Goal: Transaction & Acquisition: Book appointment/travel/reservation

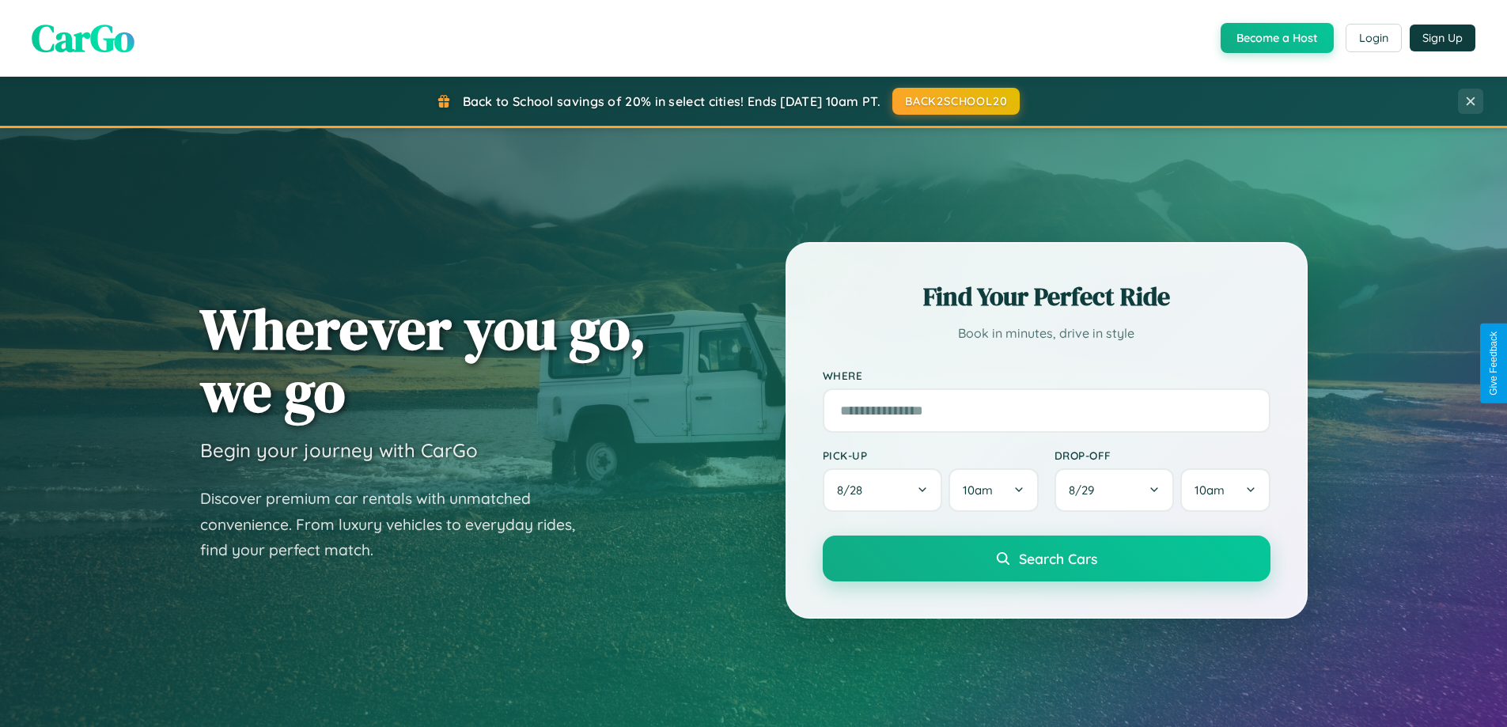
scroll to position [47, 0]
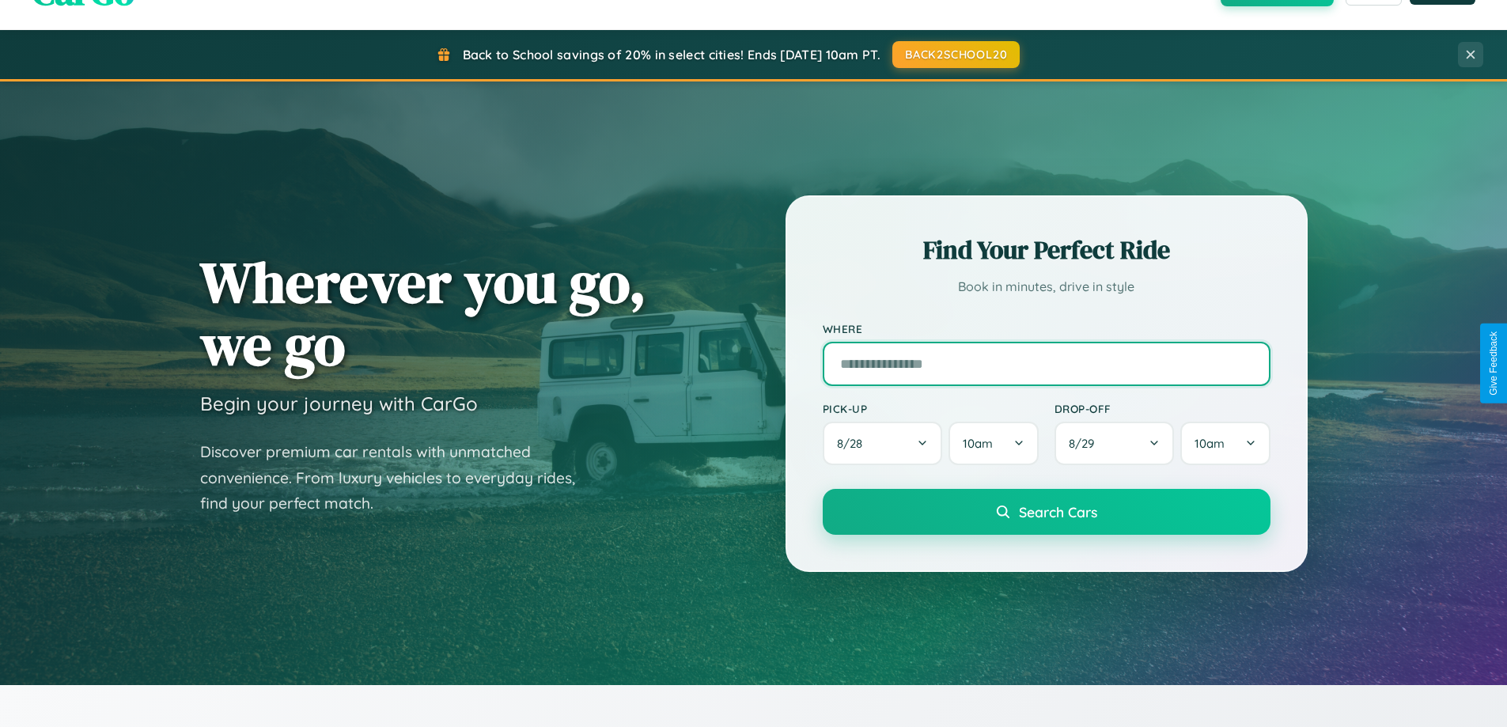
click at [1046, 363] on input "text" at bounding box center [1047, 364] width 448 height 44
type input "**********"
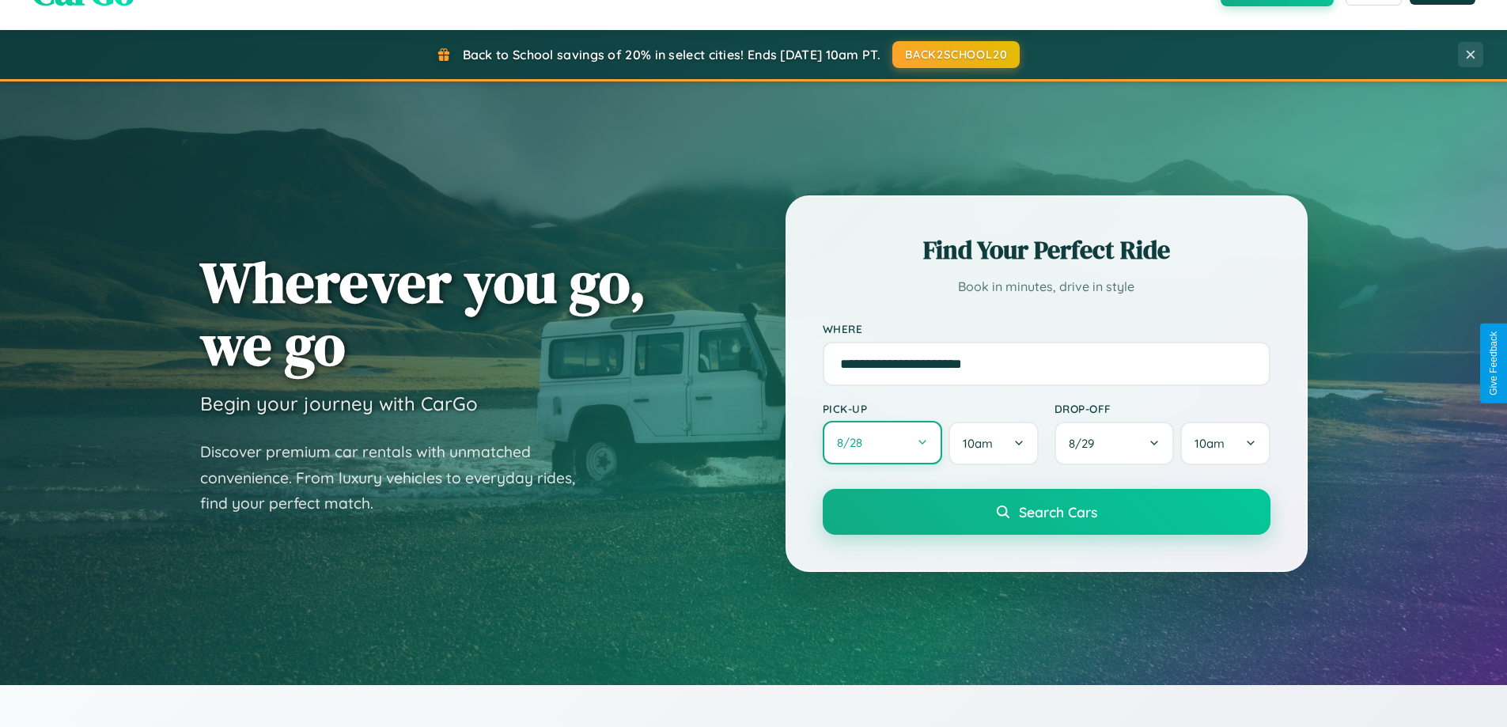
click at [882, 443] on button "8 / 28" at bounding box center [883, 443] width 120 height 44
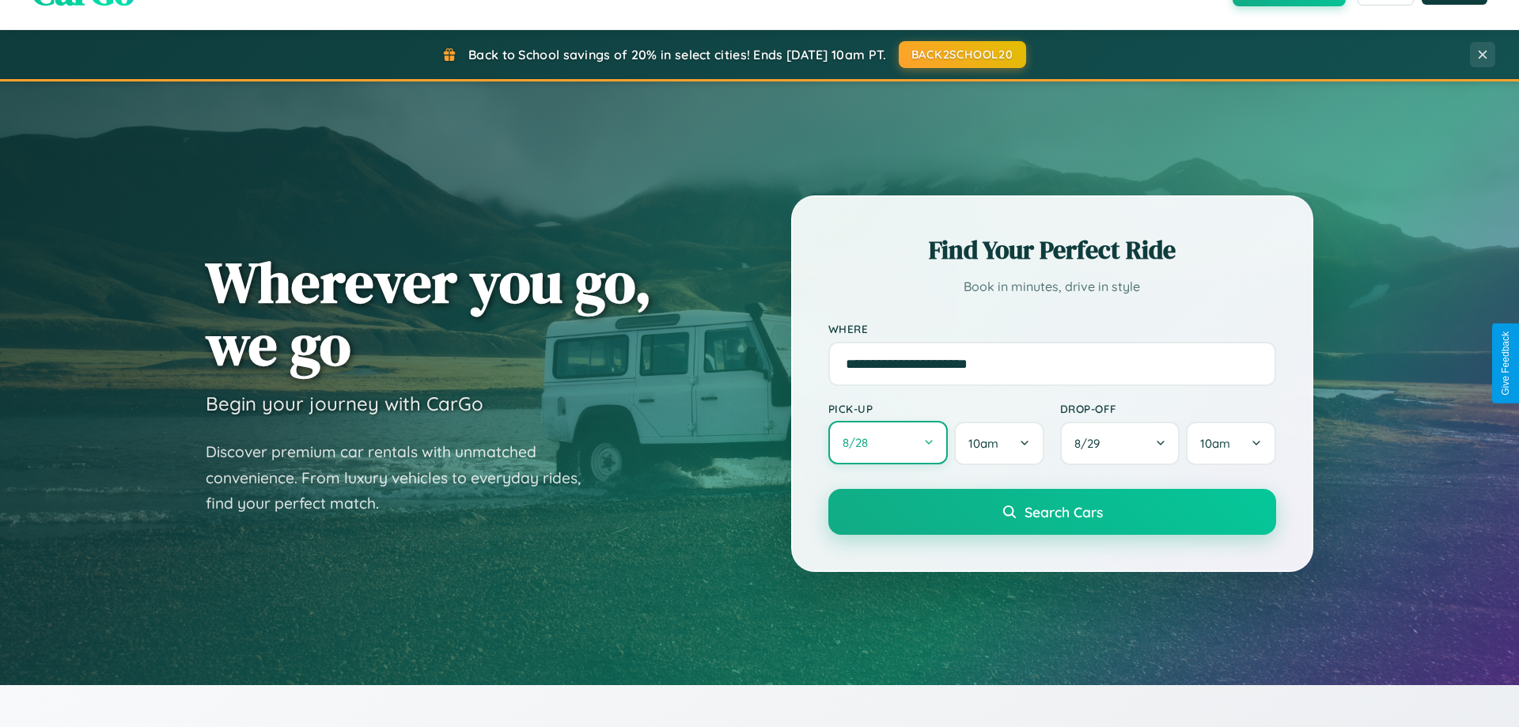
select select "*"
select select "****"
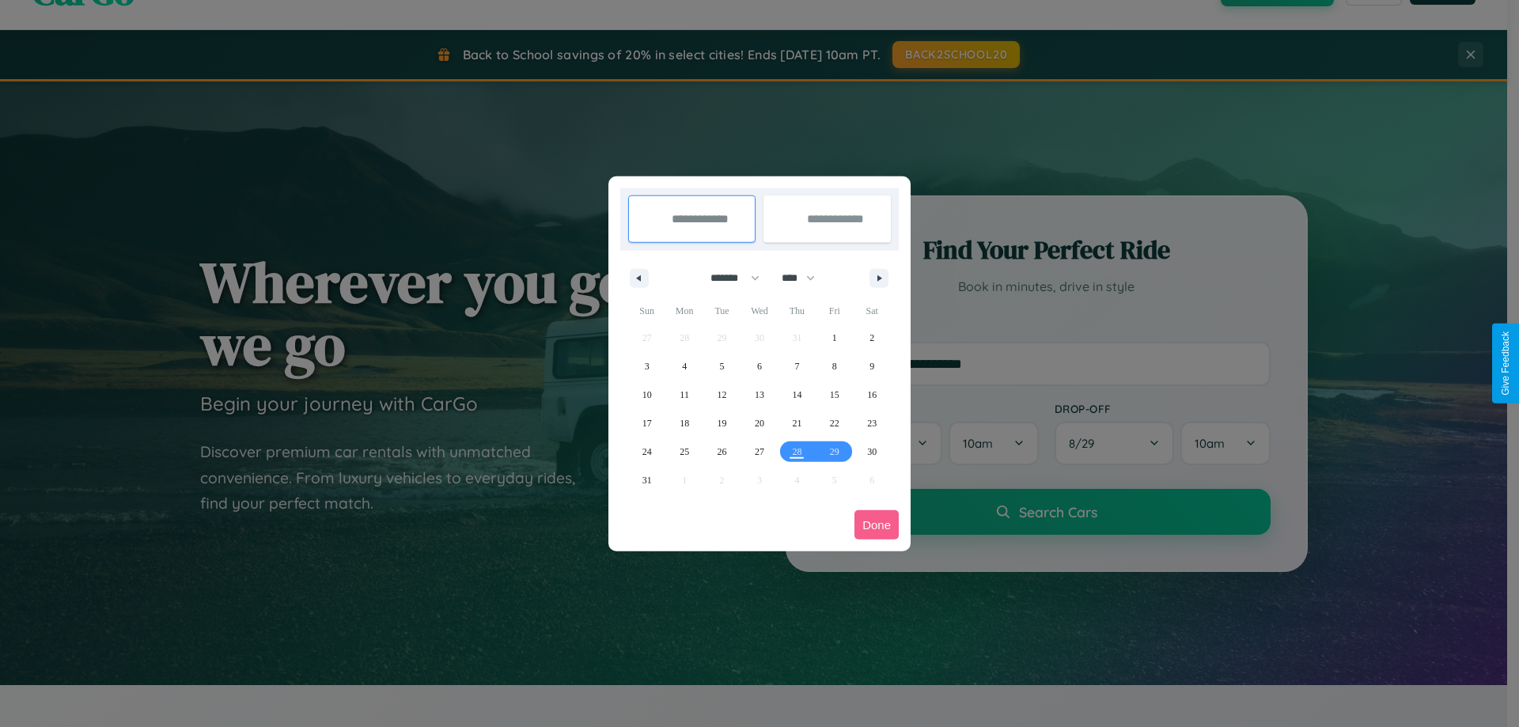
click at [728, 278] on select "******* ******** ***** ***** *** **** **** ****** ********* ******* ******** **…" at bounding box center [731, 278] width 67 height 26
select select "**"
click at [872, 422] on span "22" at bounding box center [871, 423] width 9 height 28
type input "**********"
click at [646, 479] on span "30" at bounding box center [646, 480] width 9 height 28
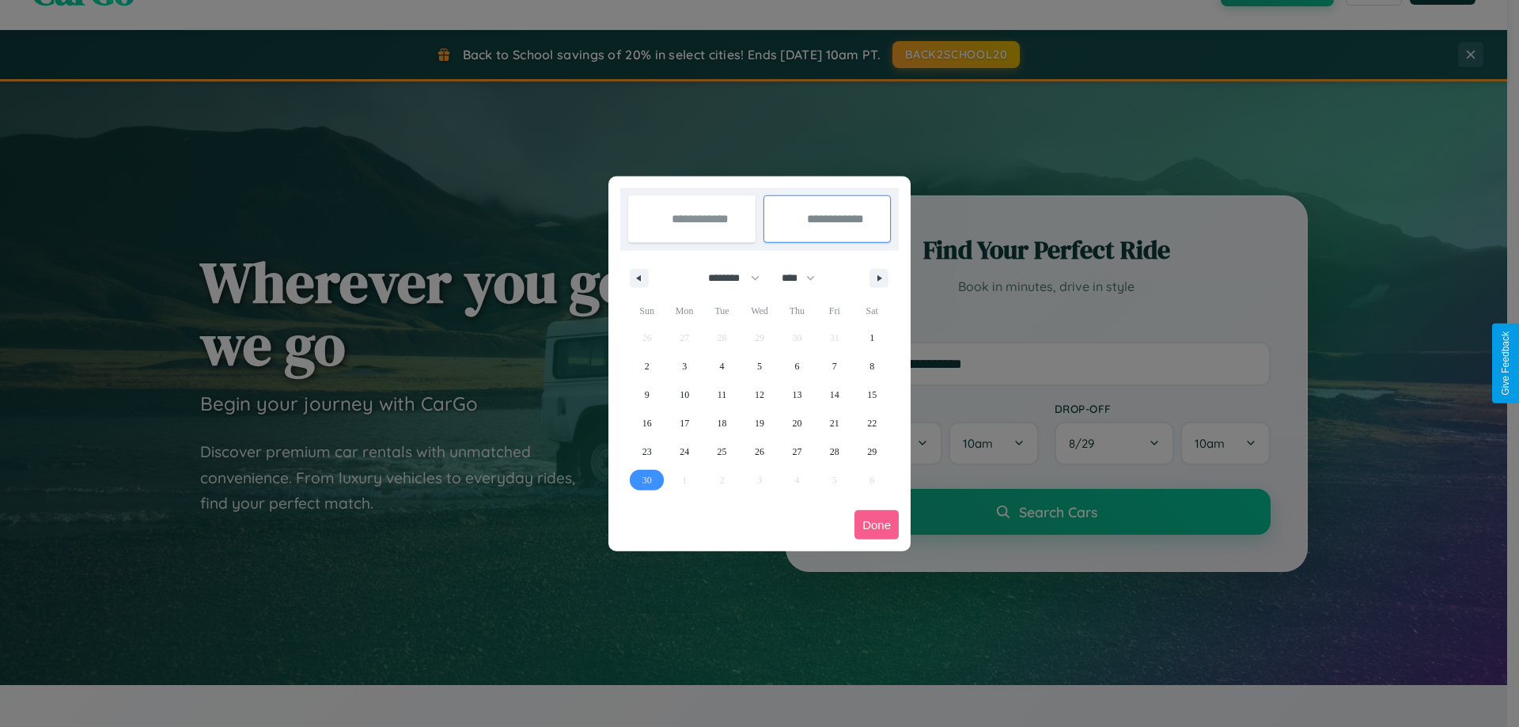
type input "**********"
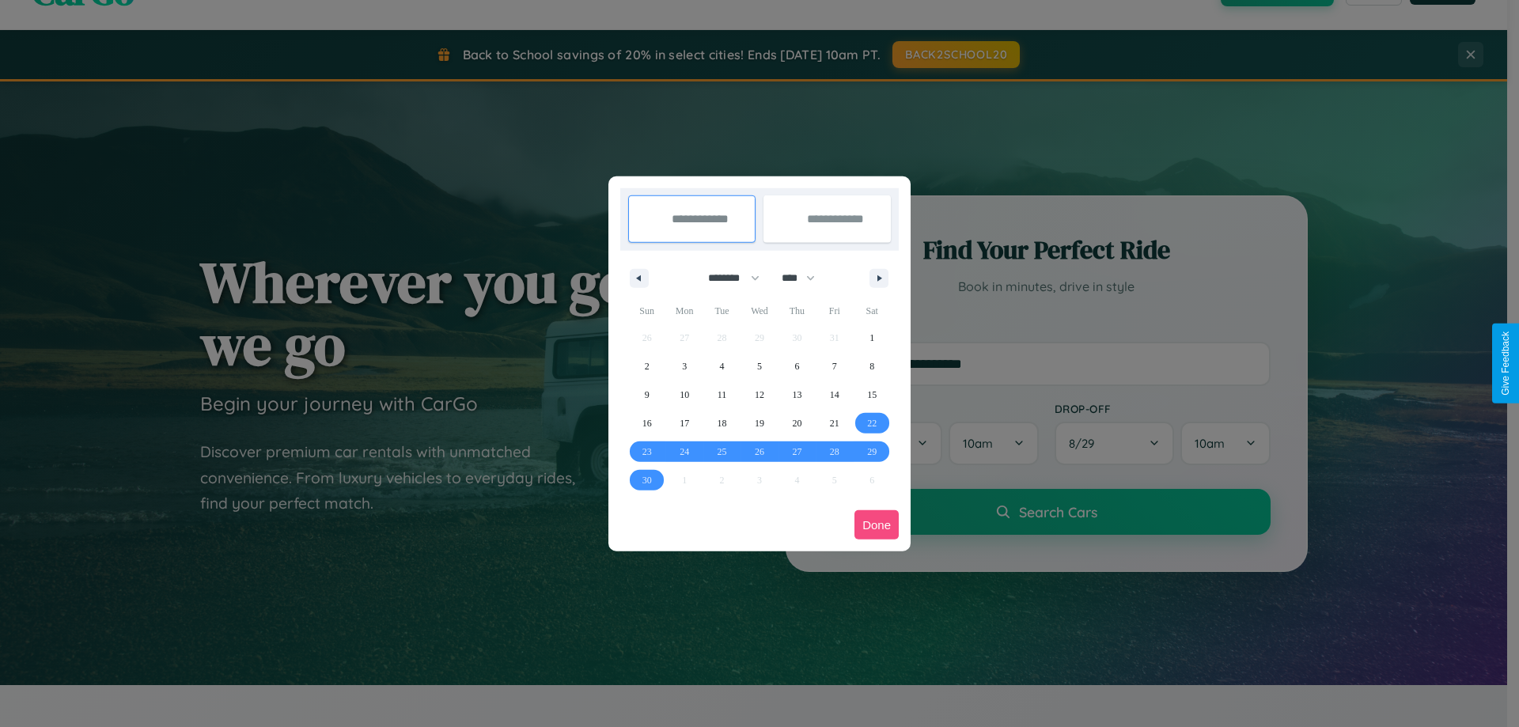
click at [876, 524] on button "Done" at bounding box center [876, 524] width 44 height 29
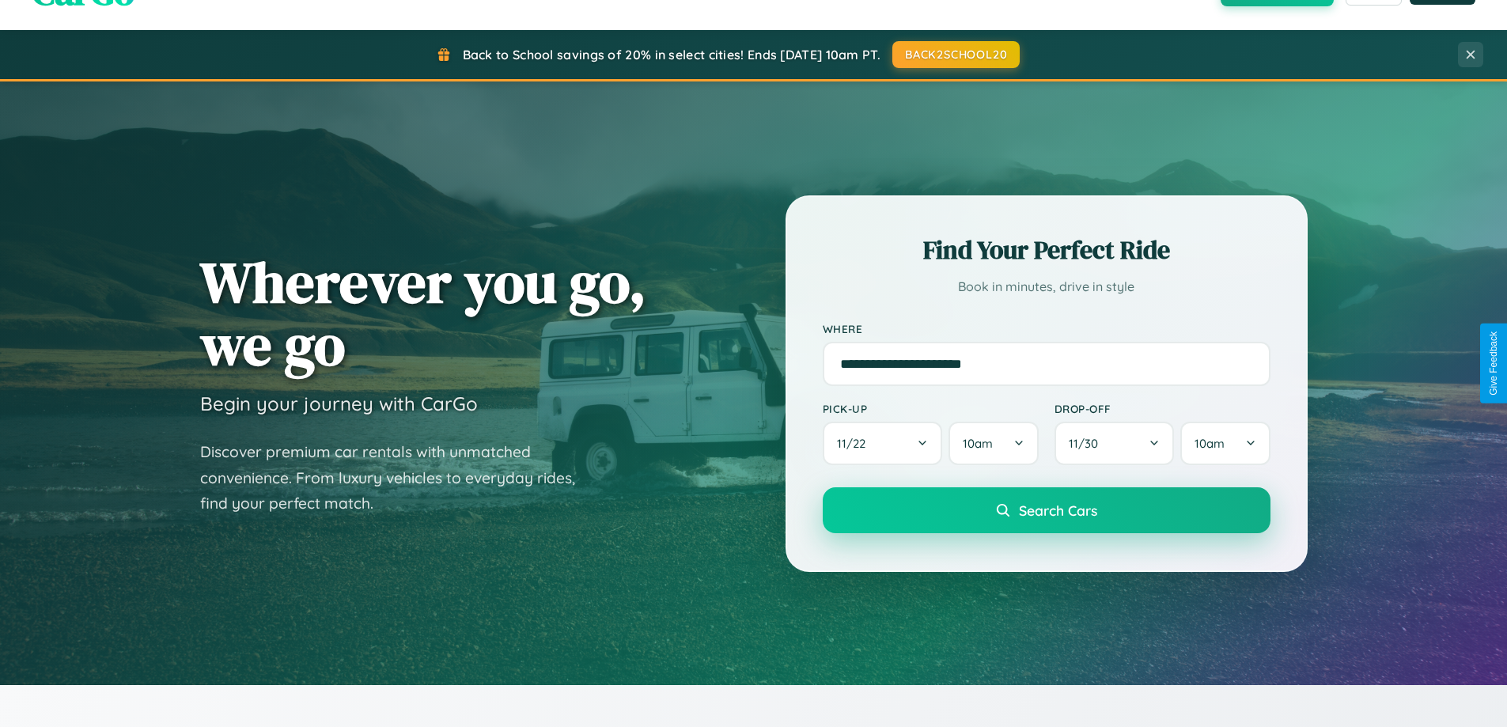
click at [1046, 510] on span "Search Cars" at bounding box center [1058, 509] width 78 height 17
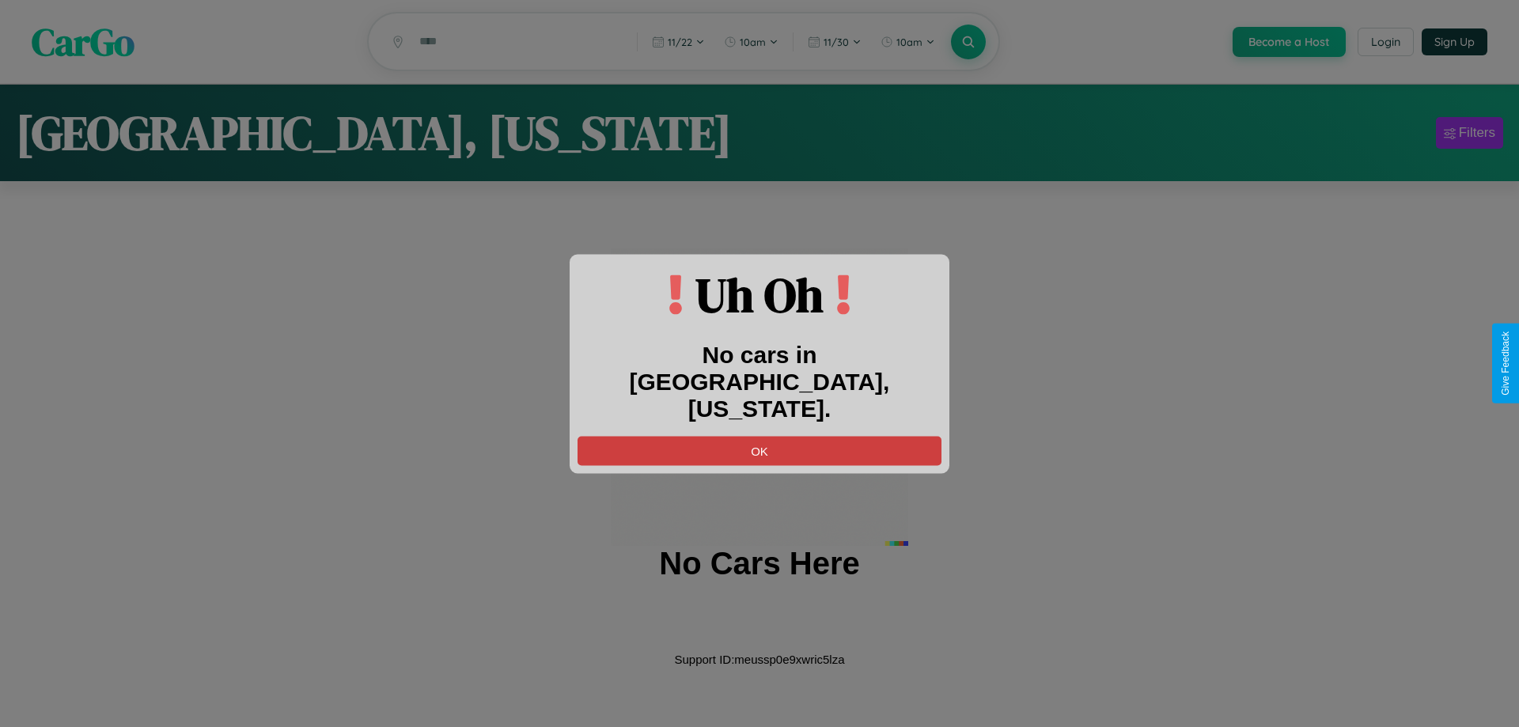
click at [759, 437] on button "OK" at bounding box center [759, 450] width 364 height 29
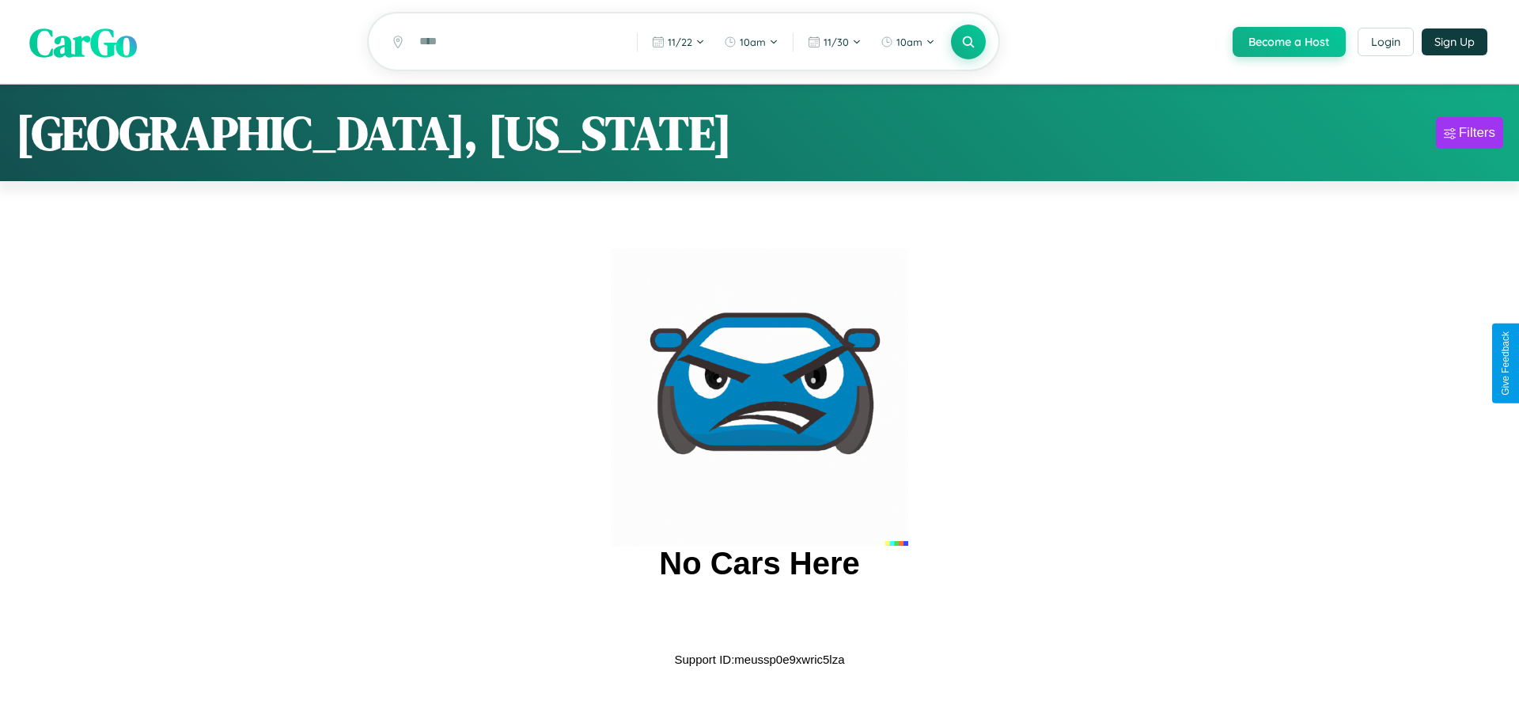
click at [83, 43] on span "CarGo" at bounding box center [83, 41] width 108 height 55
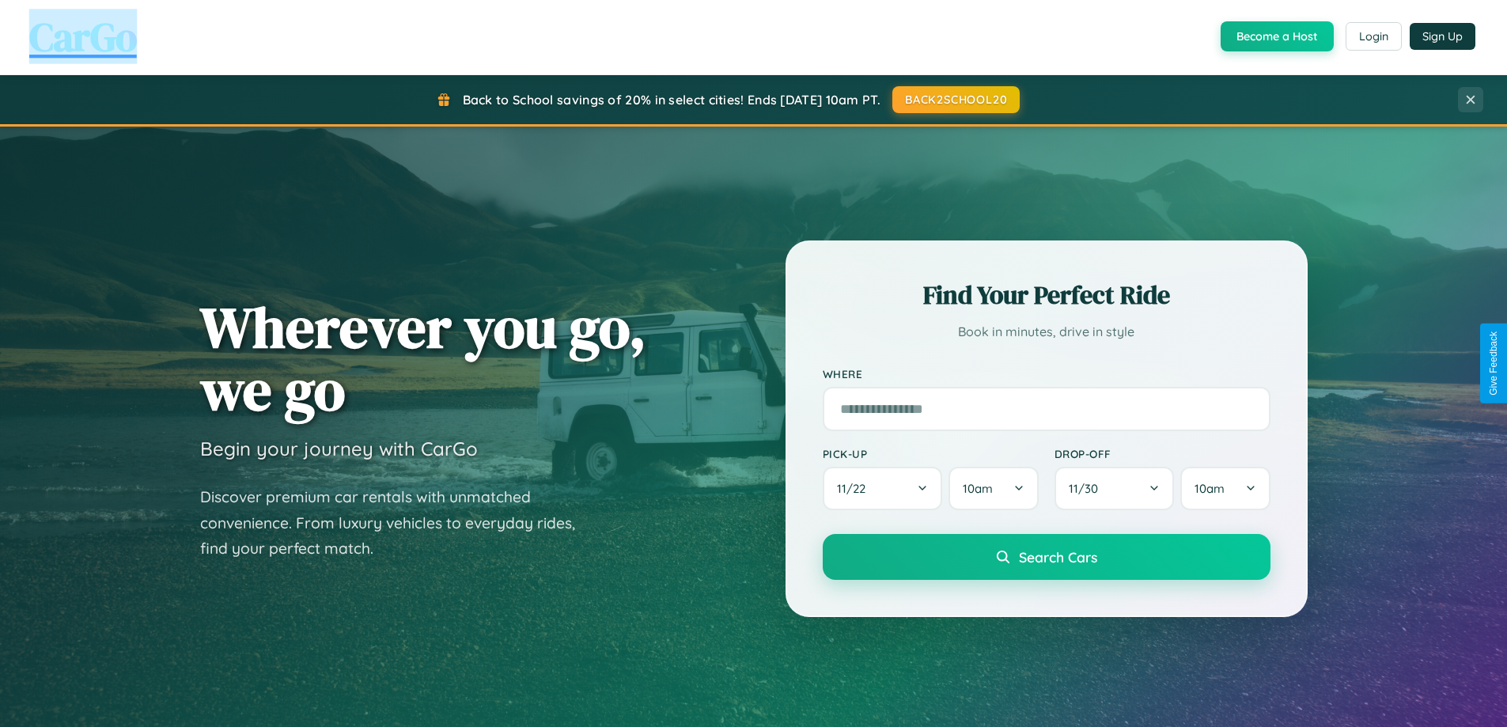
scroll to position [682, 0]
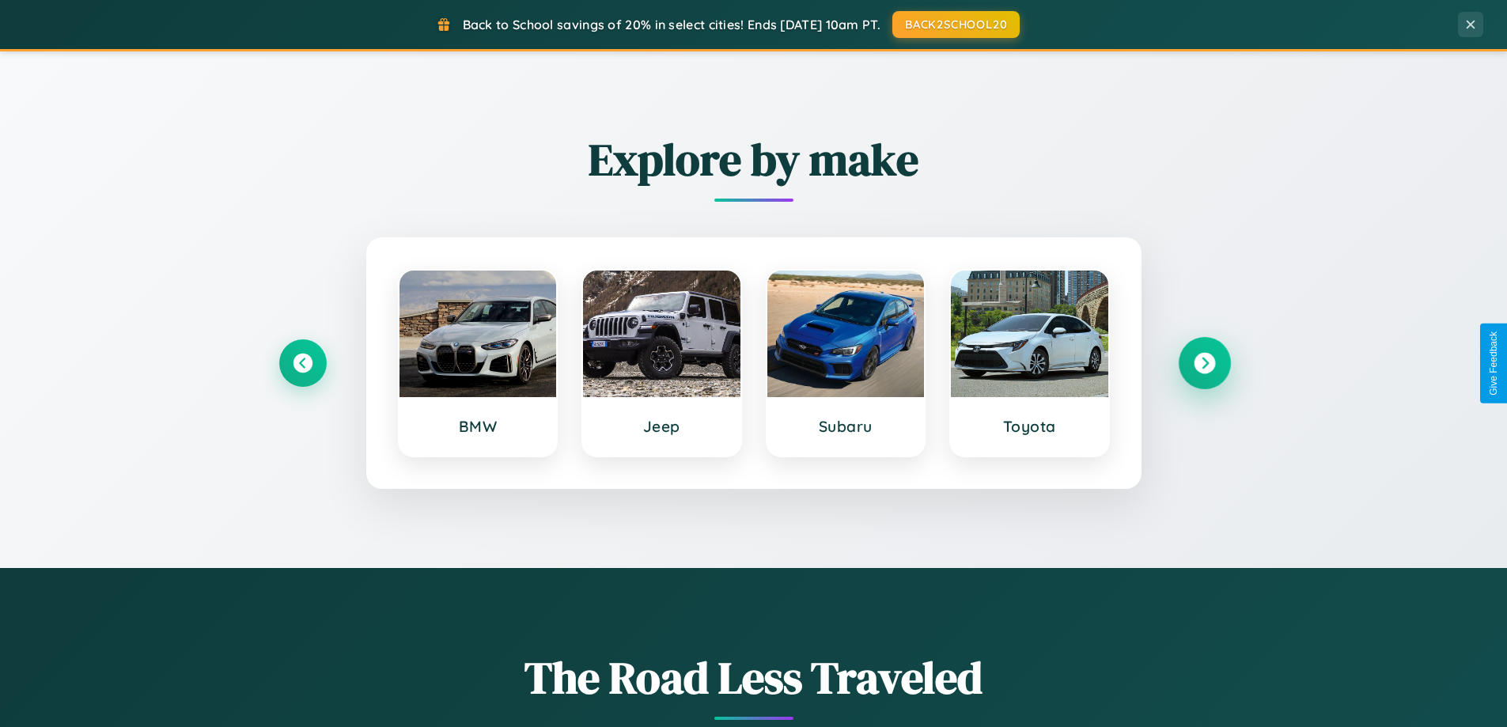
click at [1204, 363] on icon at bounding box center [1204, 363] width 21 height 21
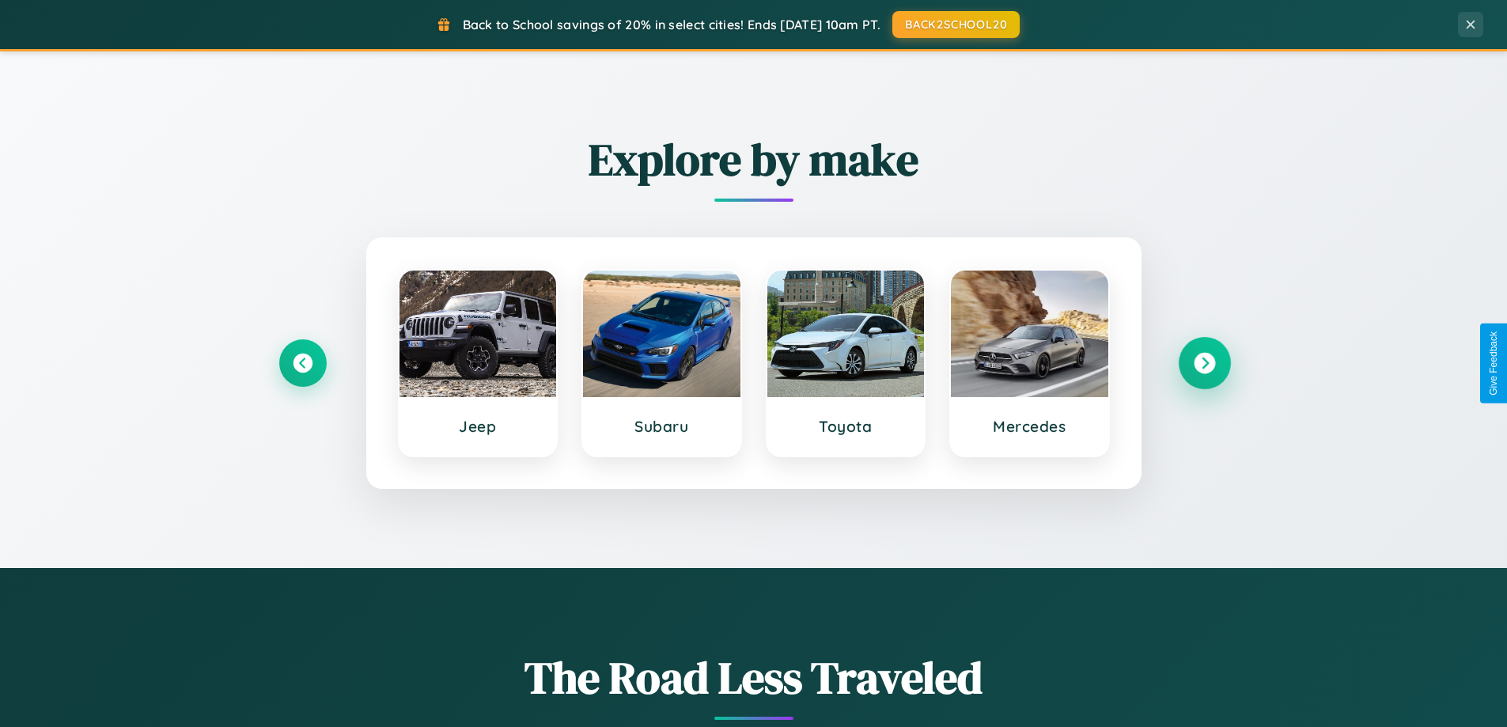
click at [1204, 363] on icon at bounding box center [1204, 363] width 21 height 21
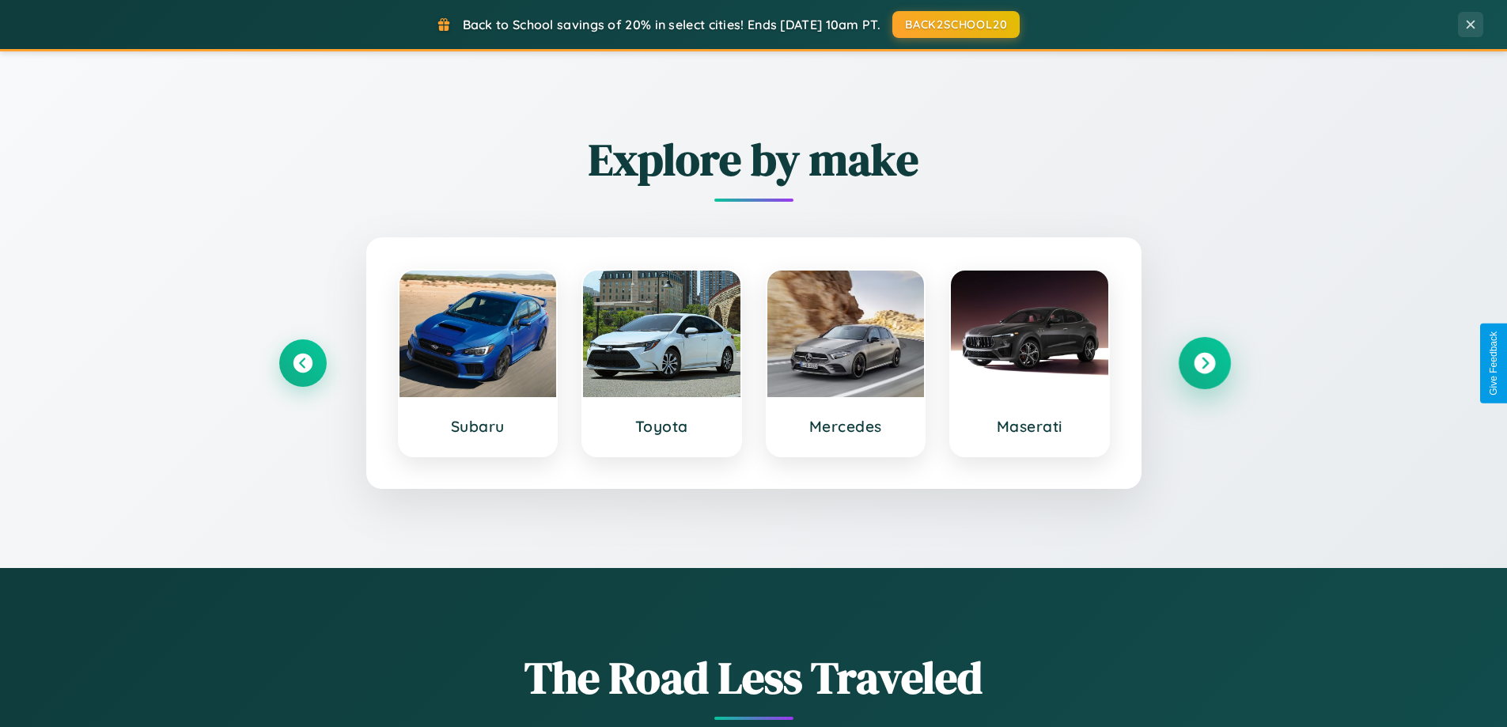
click at [1204, 363] on icon at bounding box center [1204, 363] width 21 height 21
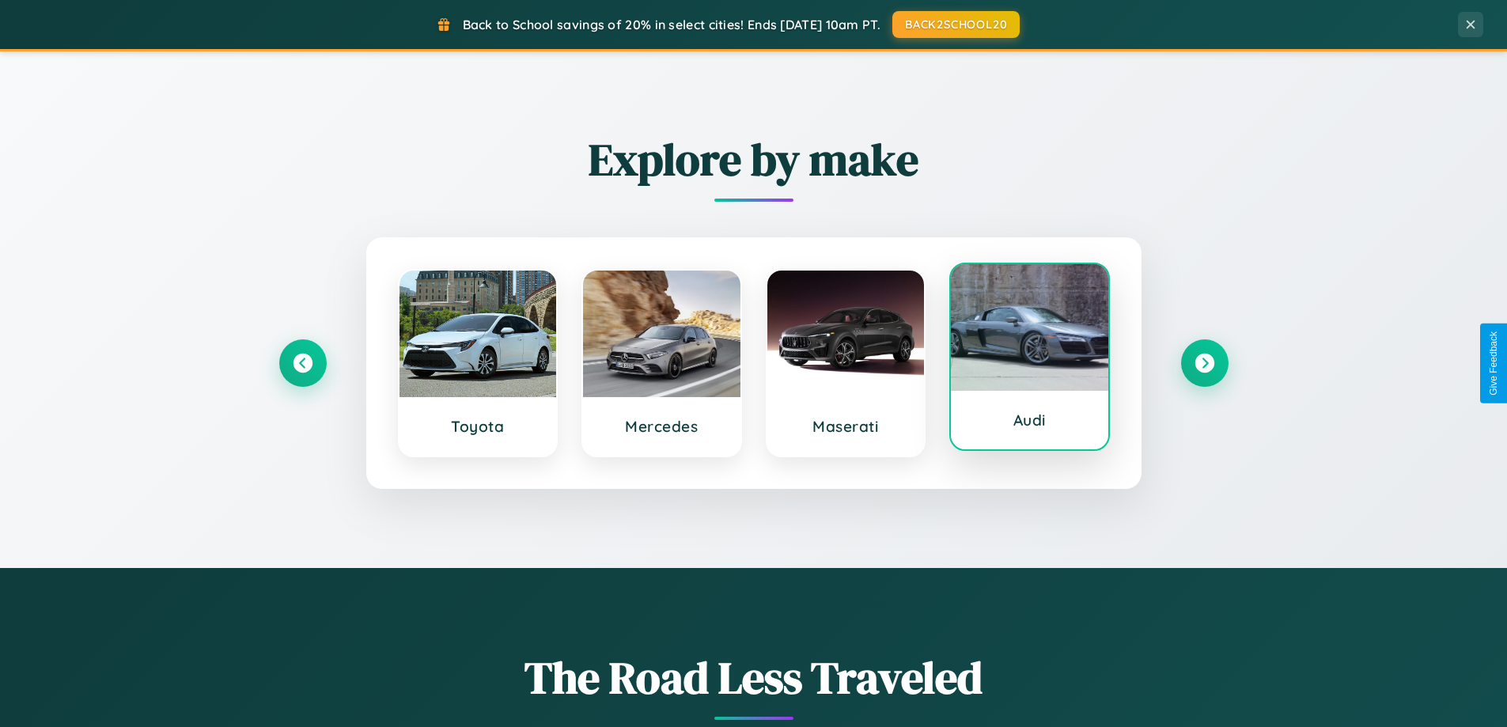
click at [1029, 360] on div at bounding box center [1029, 327] width 157 height 127
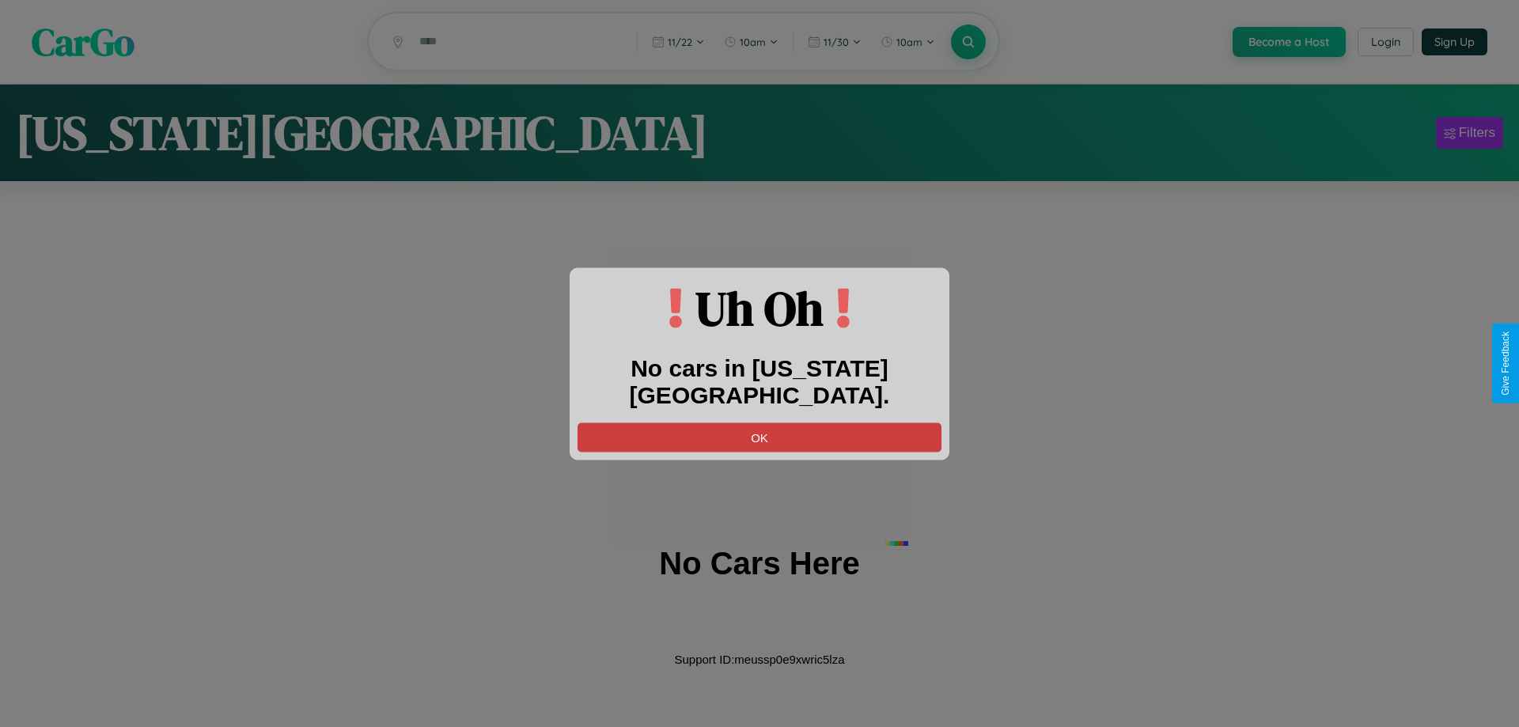
click at [759, 422] on button "OK" at bounding box center [759, 436] width 364 height 29
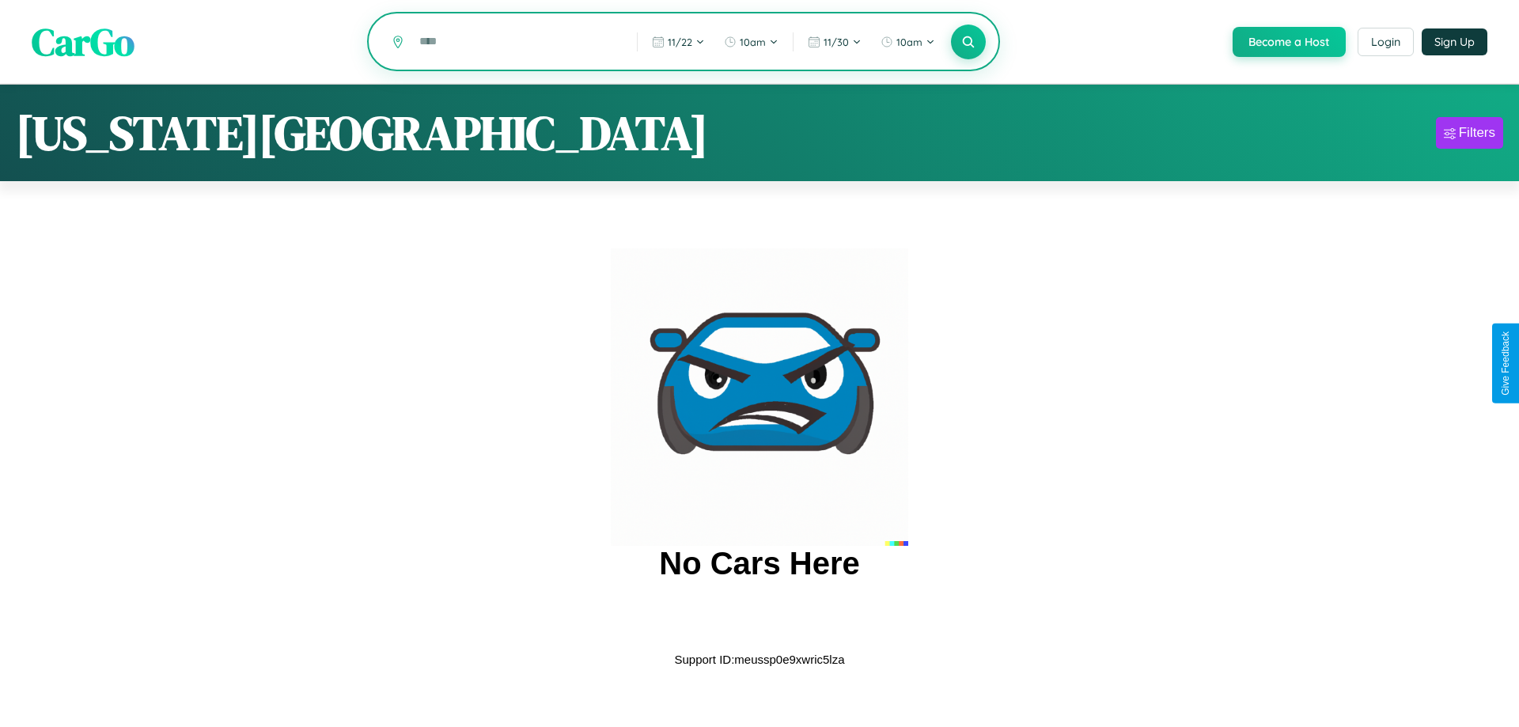
click at [516, 43] on input "text" at bounding box center [516, 42] width 210 height 28
type input "*"
type input "******"
click at [967, 43] on icon at bounding box center [967, 41] width 15 height 15
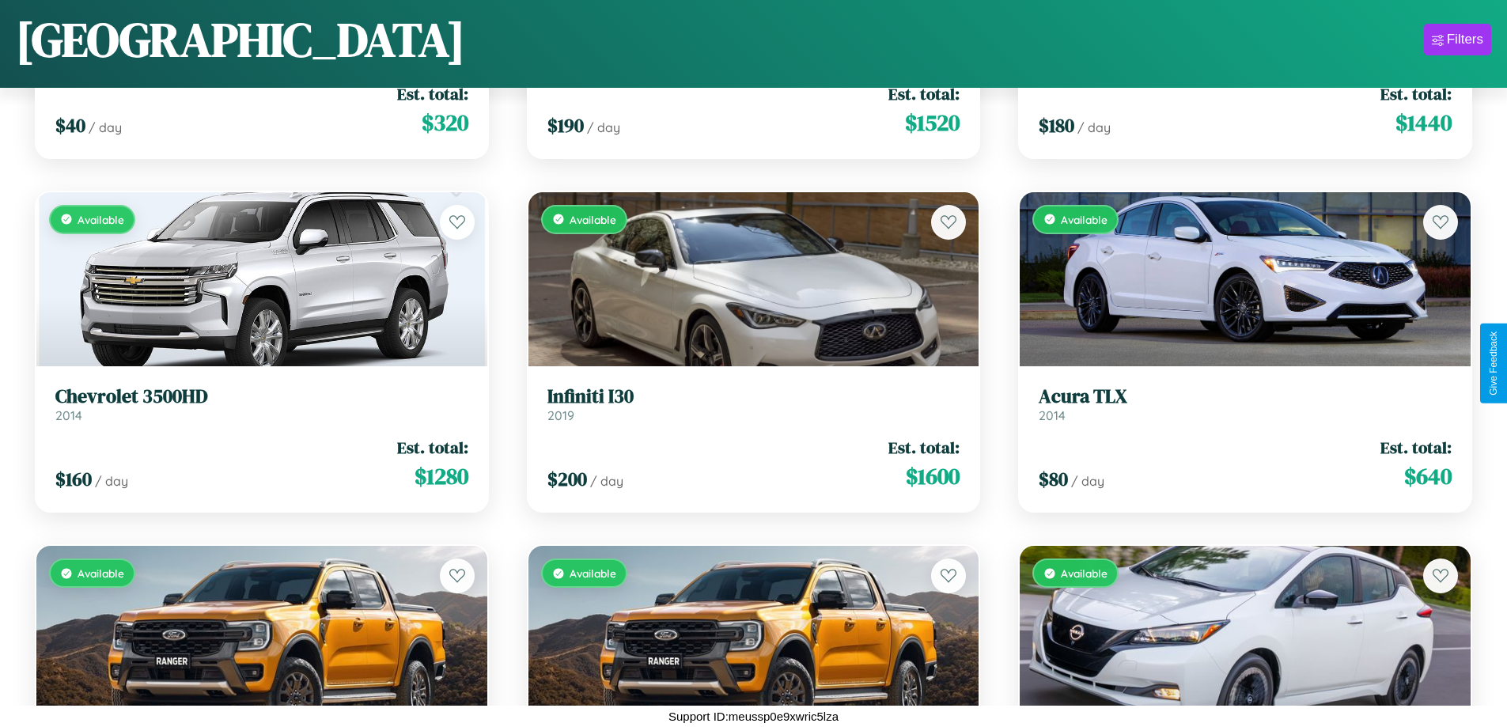
scroll to position [12265, 0]
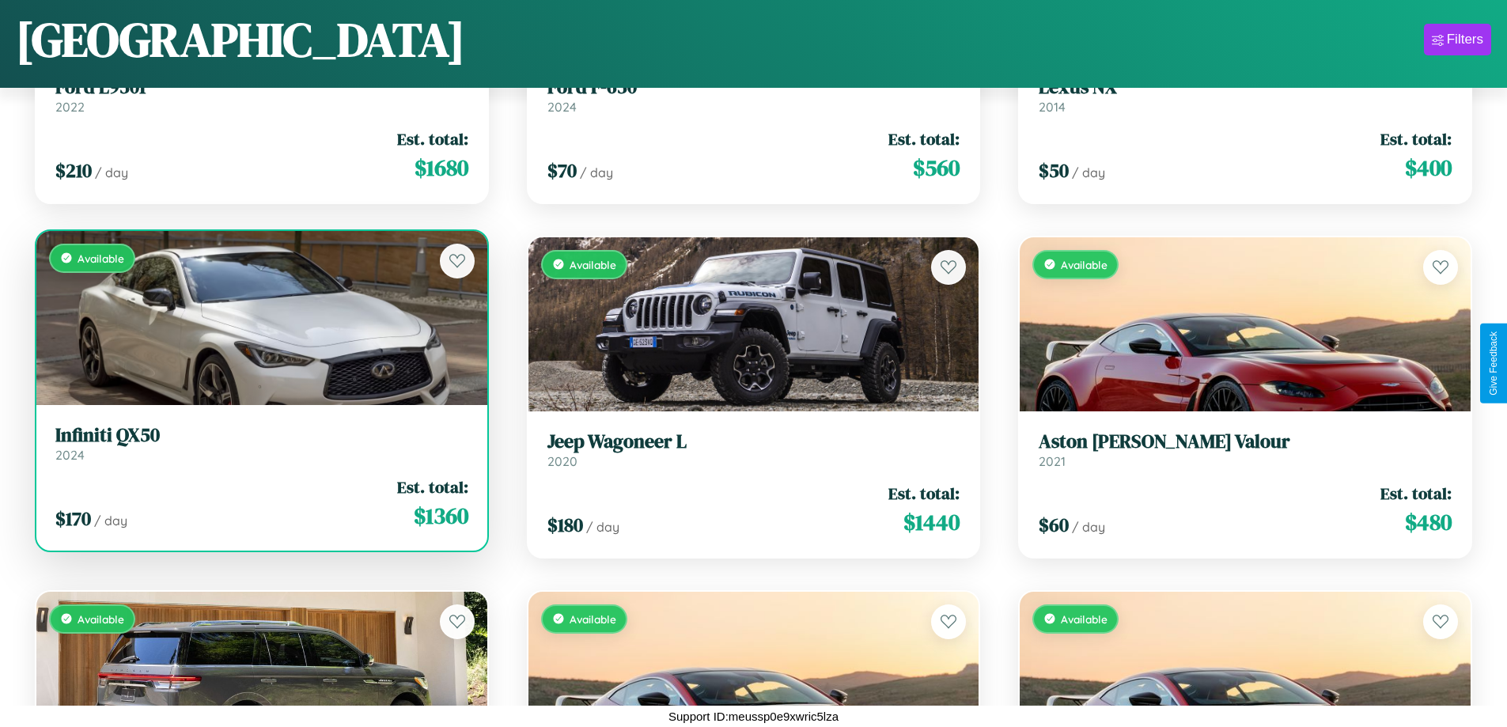
click at [259, 317] on div "Available" at bounding box center [261, 318] width 451 height 174
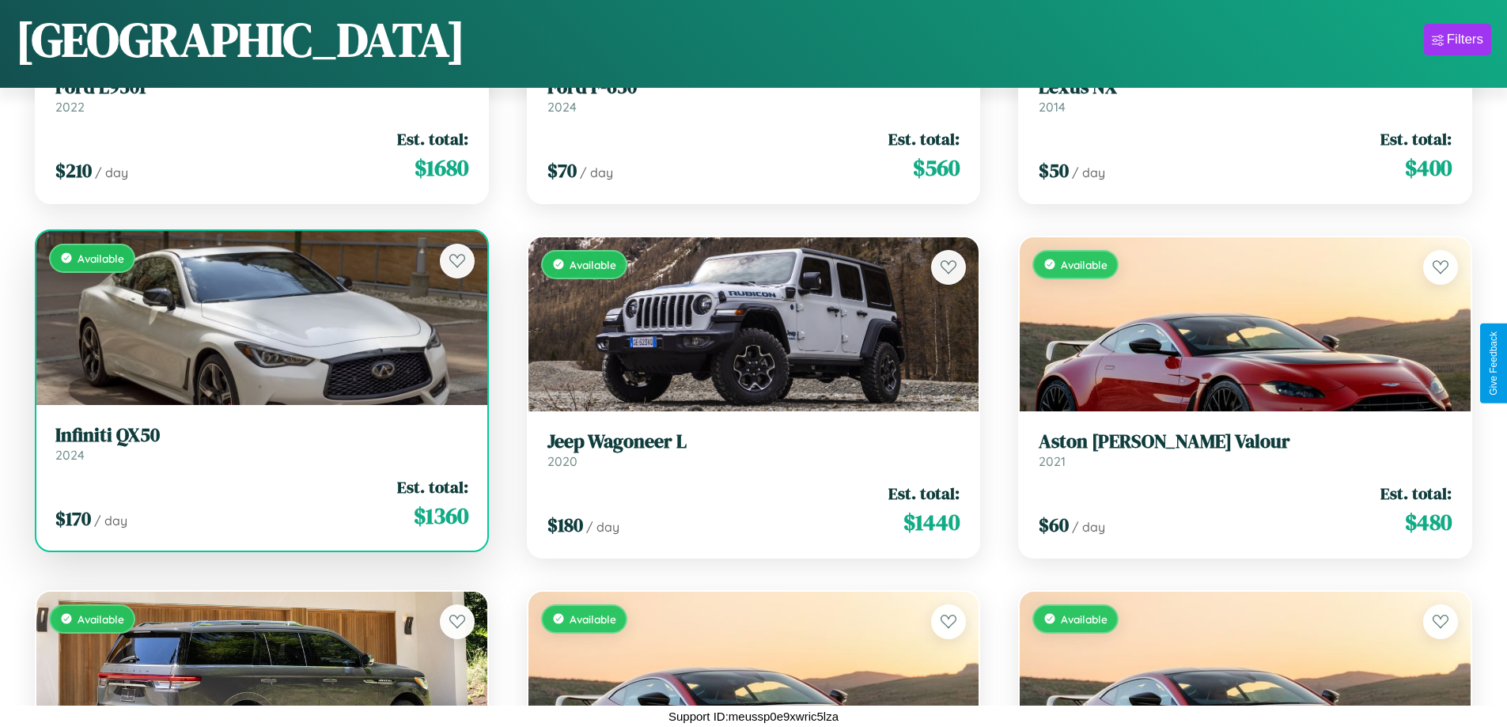
click at [259, 317] on div "Available" at bounding box center [261, 318] width 451 height 174
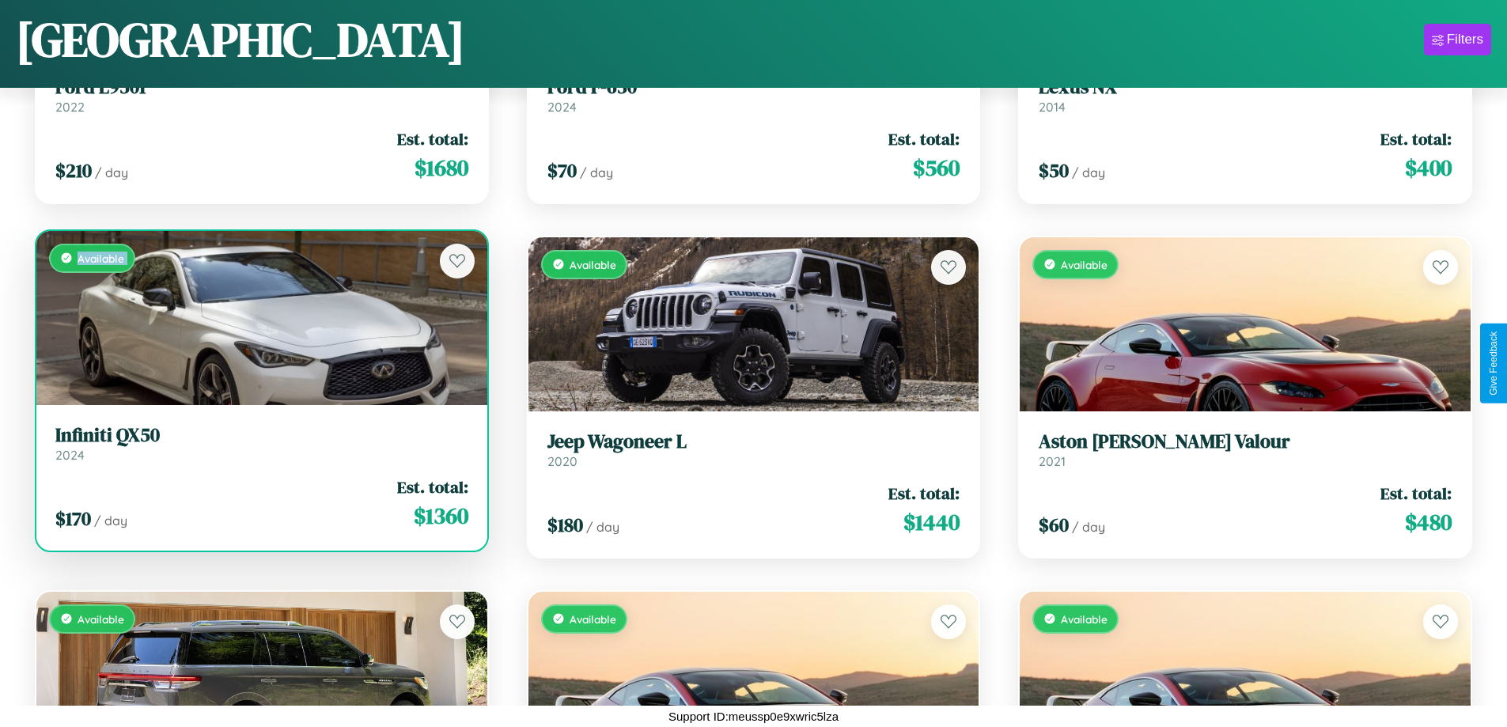
click at [259, 317] on div "Available" at bounding box center [261, 318] width 451 height 174
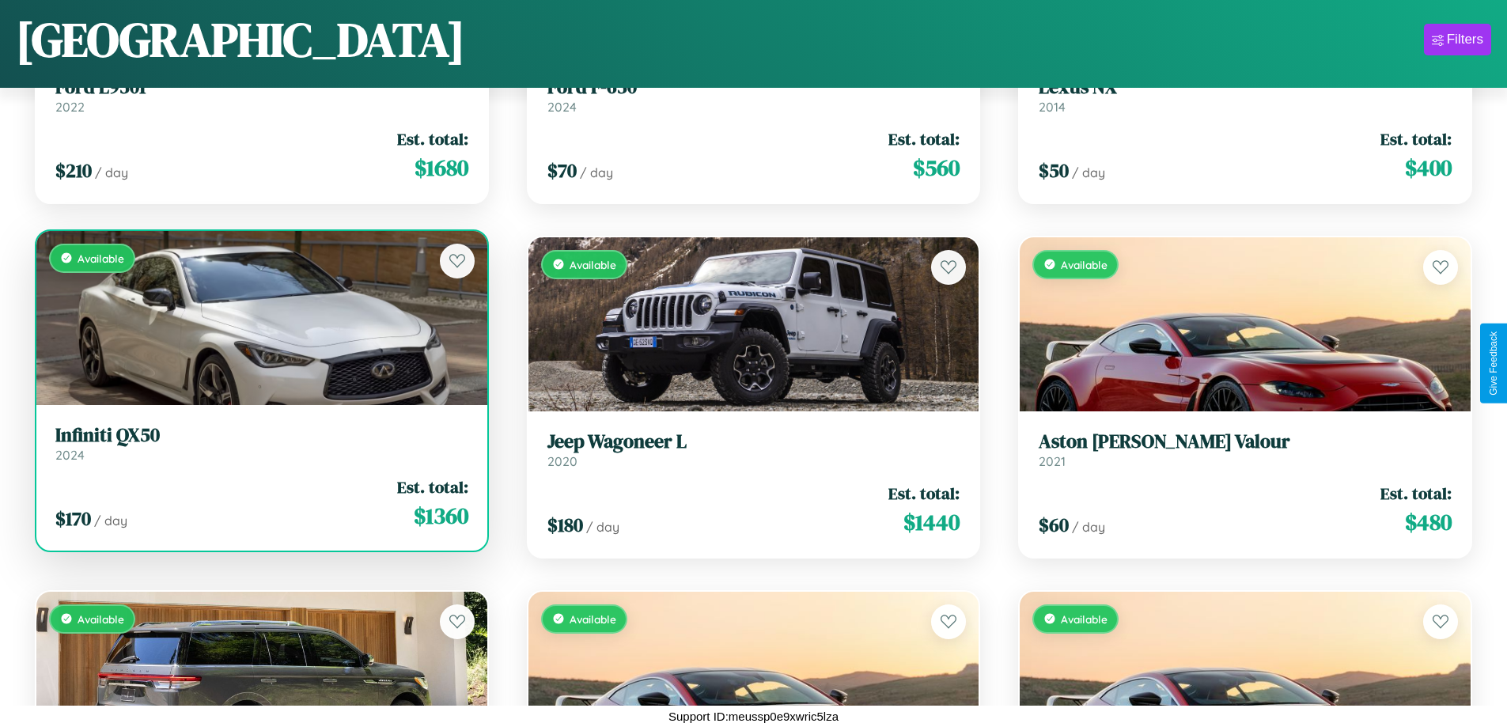
click at [259, 317] on div "Available" at bounding box center [261, 318] width 451 height 174
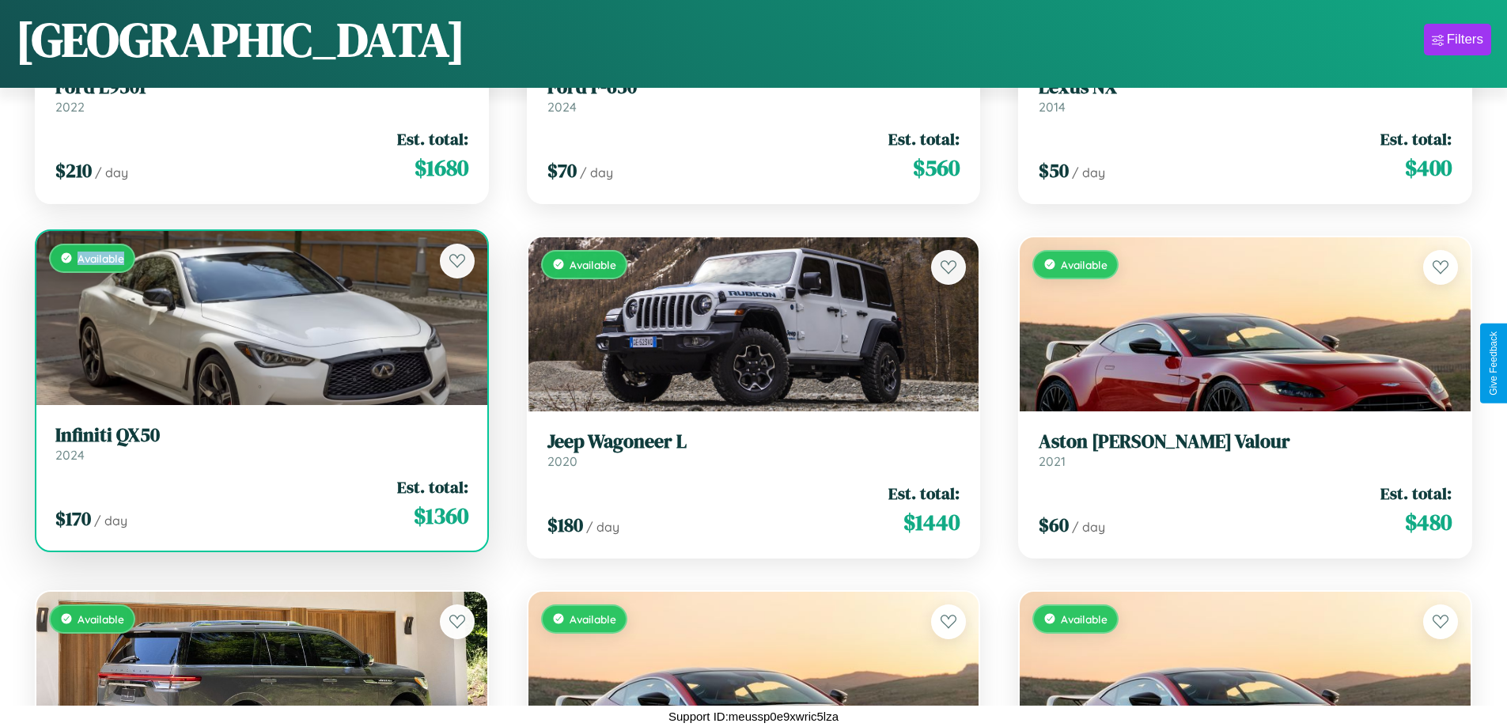
click at [259, 317] on div "Available" at bounding box center [261, 318] width 451 height 174
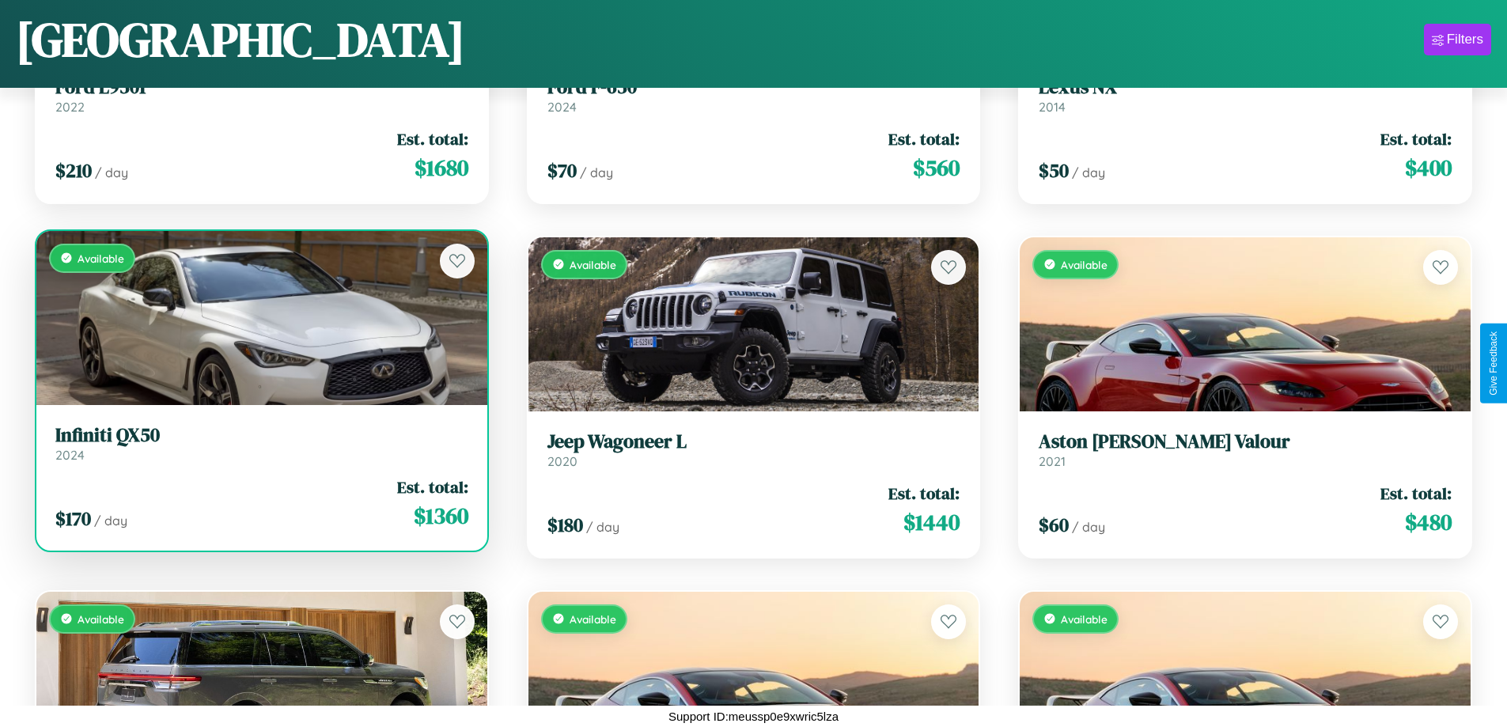
click at [259, 443] on h3 "Infiniti QX50" at bounding box center [261, 435] width 413 height 23
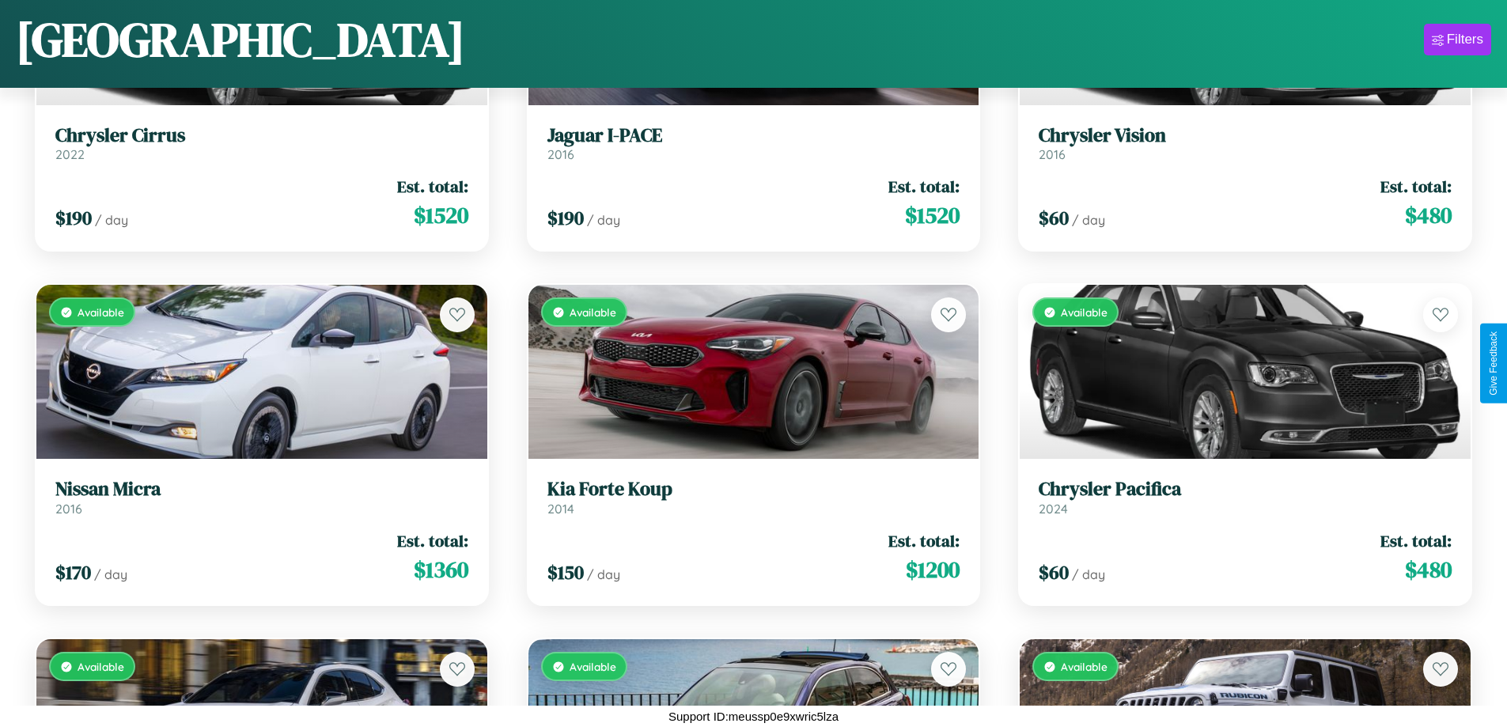
scroll to position [15099, 0]
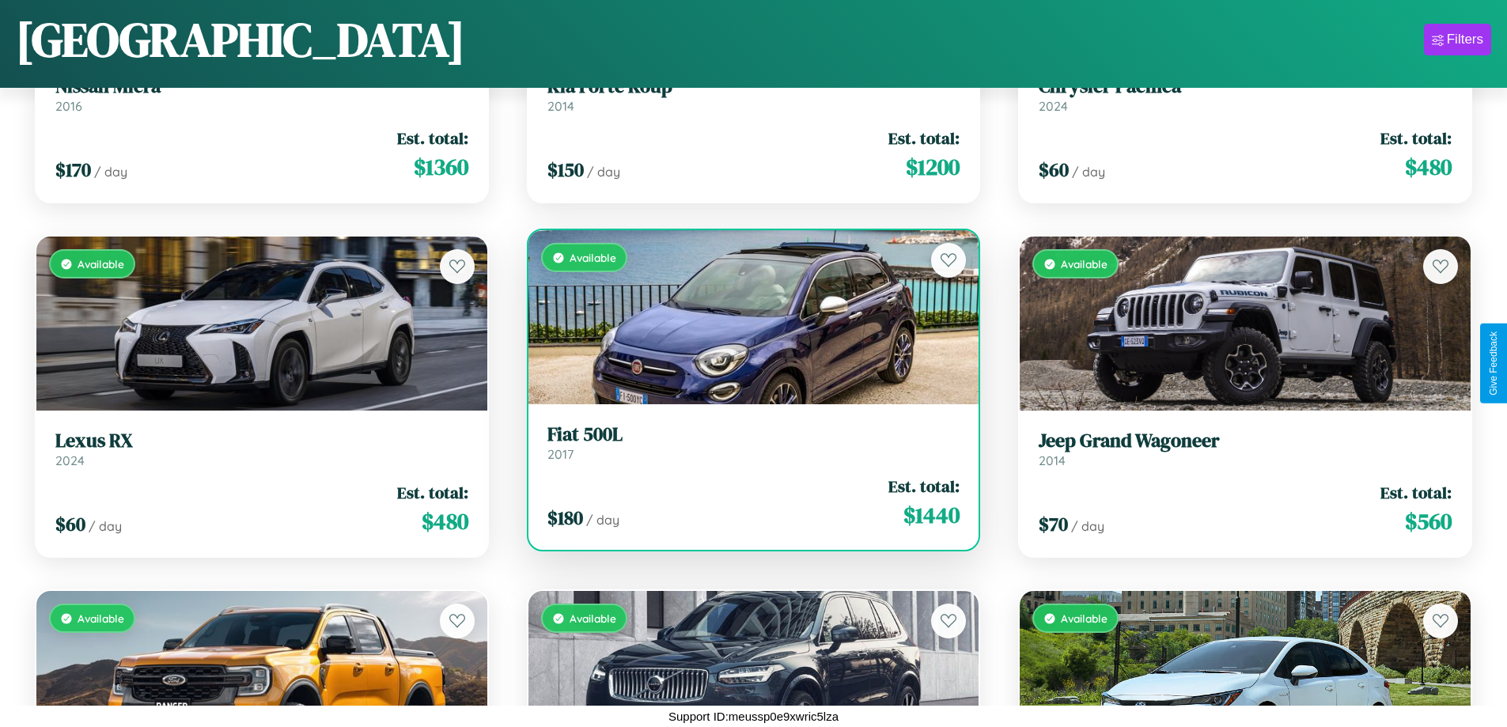
click at [747, 442] on h3 "Fiat 500L" at bounding box center [753, 434] width 413 height 23
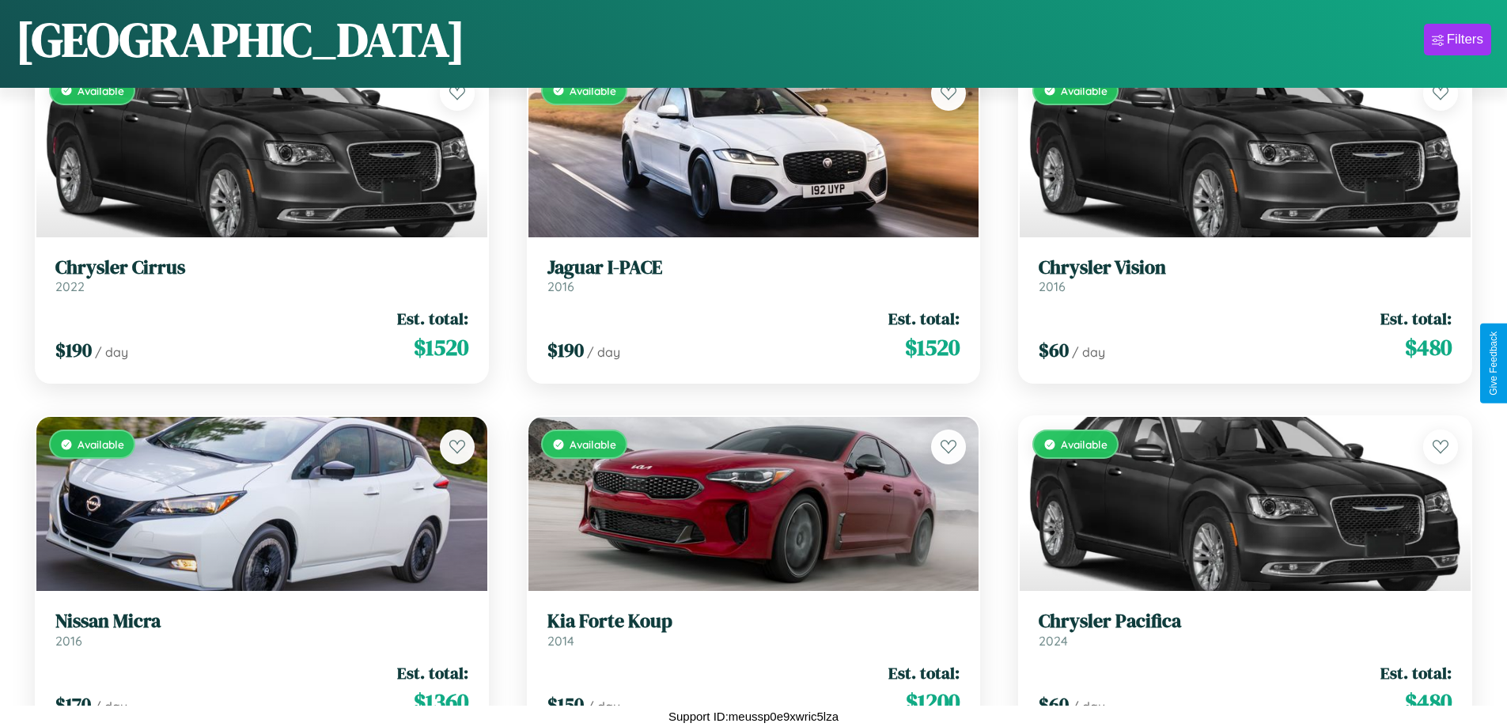
scroll to position [13328, 0]
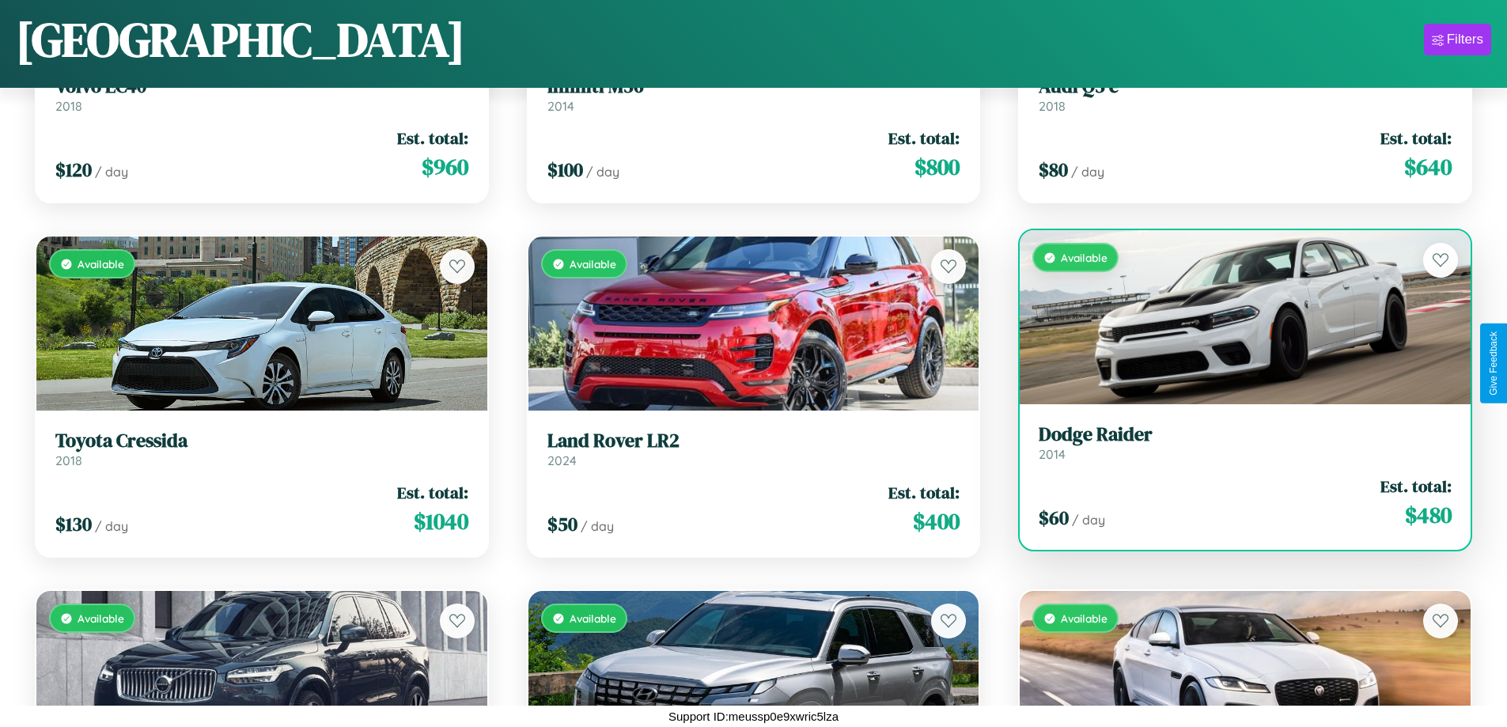
click at [1235, 446] on h3 "Dodge Raider" at bounding box center [1245, 434] width 413 height 23
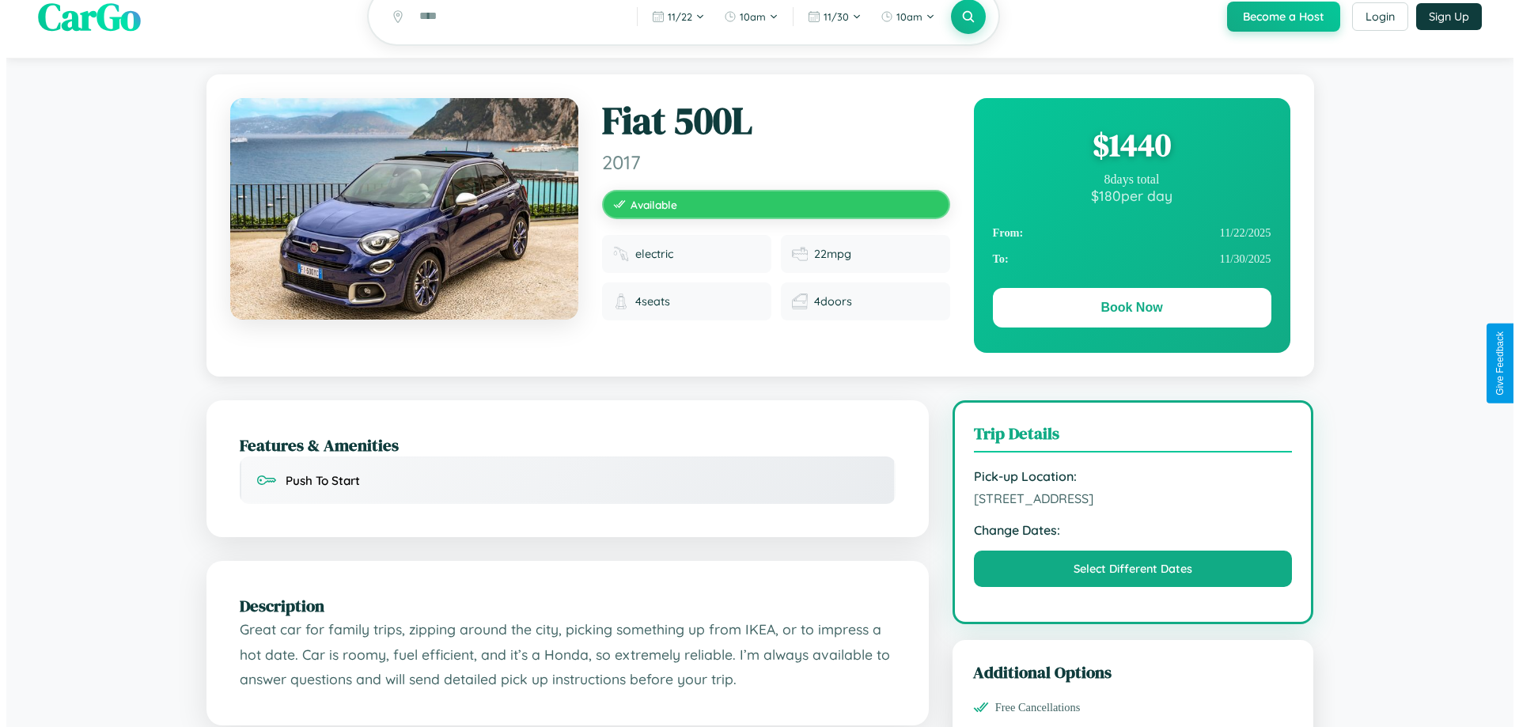
scroll to position [411, 0]
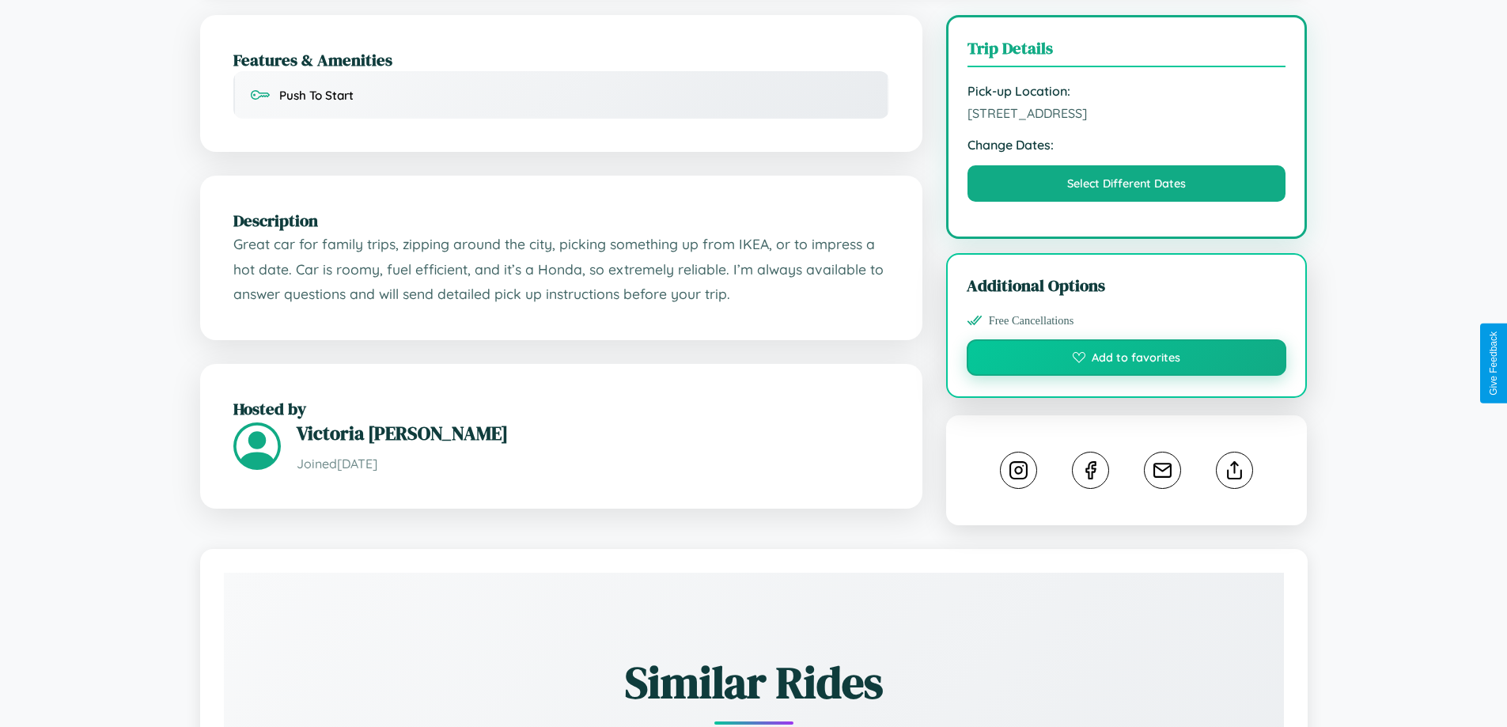
click at [1126, 363] on button "Add to favorites" at bounding box center [1127, 357] width 320 height 36
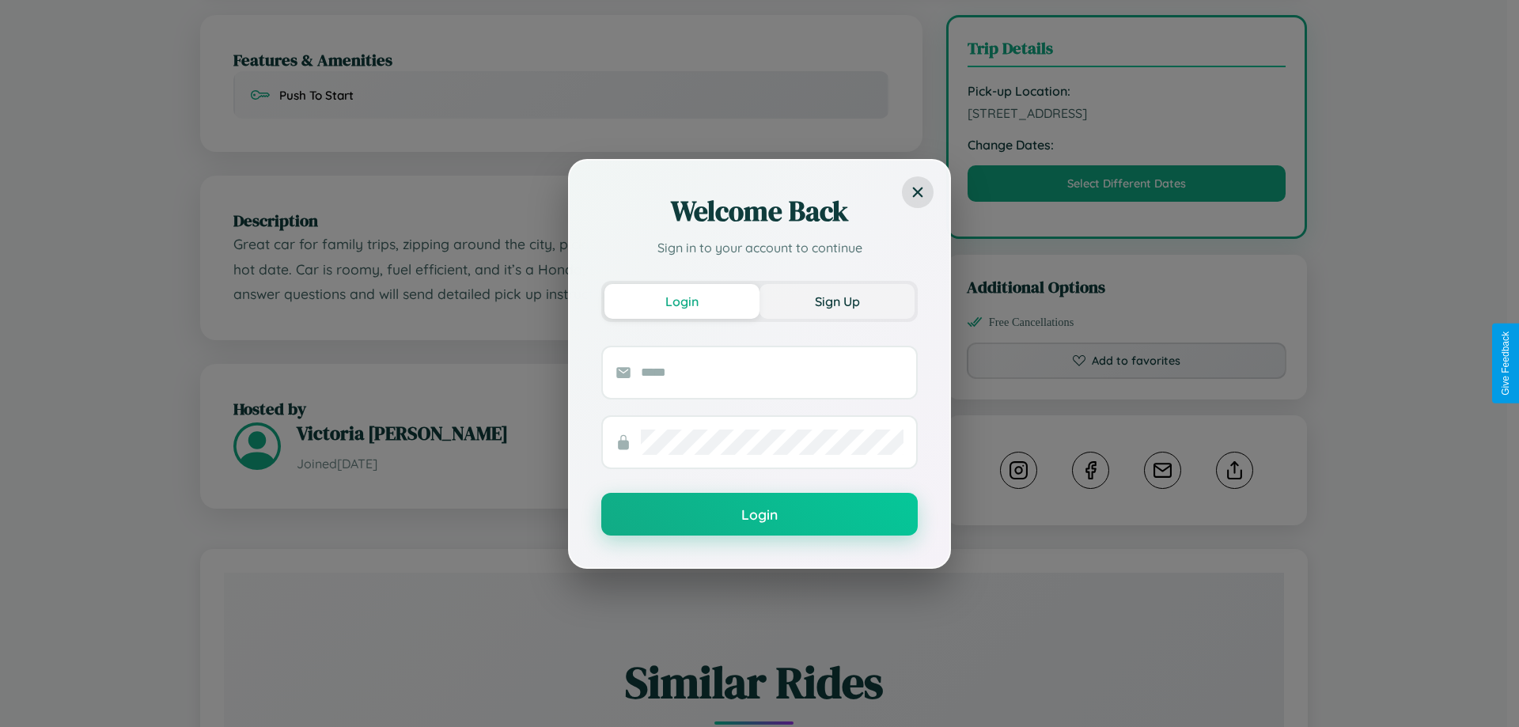
click at [837, 301] on button "Sign Up" at bounding box center [836, 301] width 155 height 35
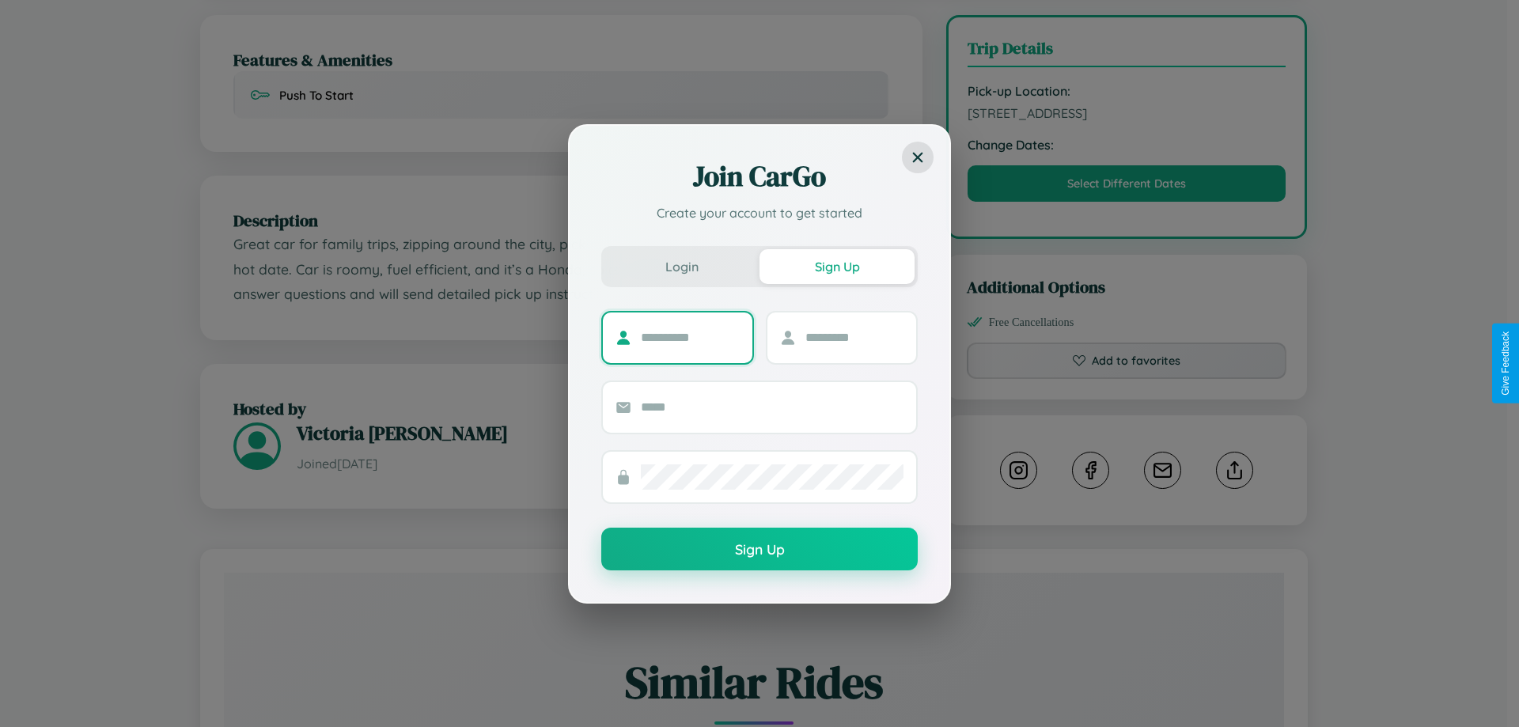
click at [690, 337] on input "text" at bounding box center [690, 337] width 99 height 25
type input "*********"
click at [853, 337] on input "text" at bounding box center [854, 337] width 99 height 25
type input "******"
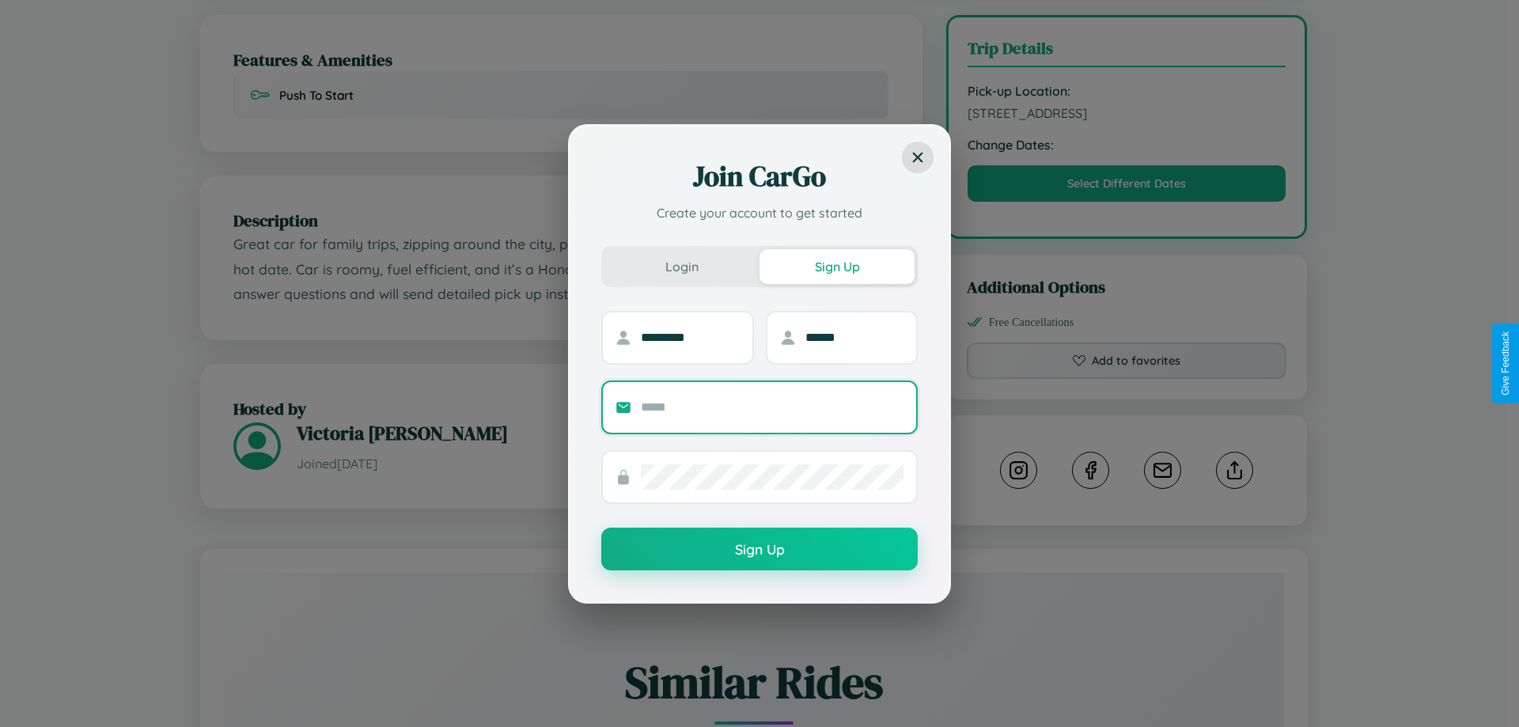
click at [772, 407] on input "text" at bounding box center [772, 407] width 263 height 25
type input "**********"
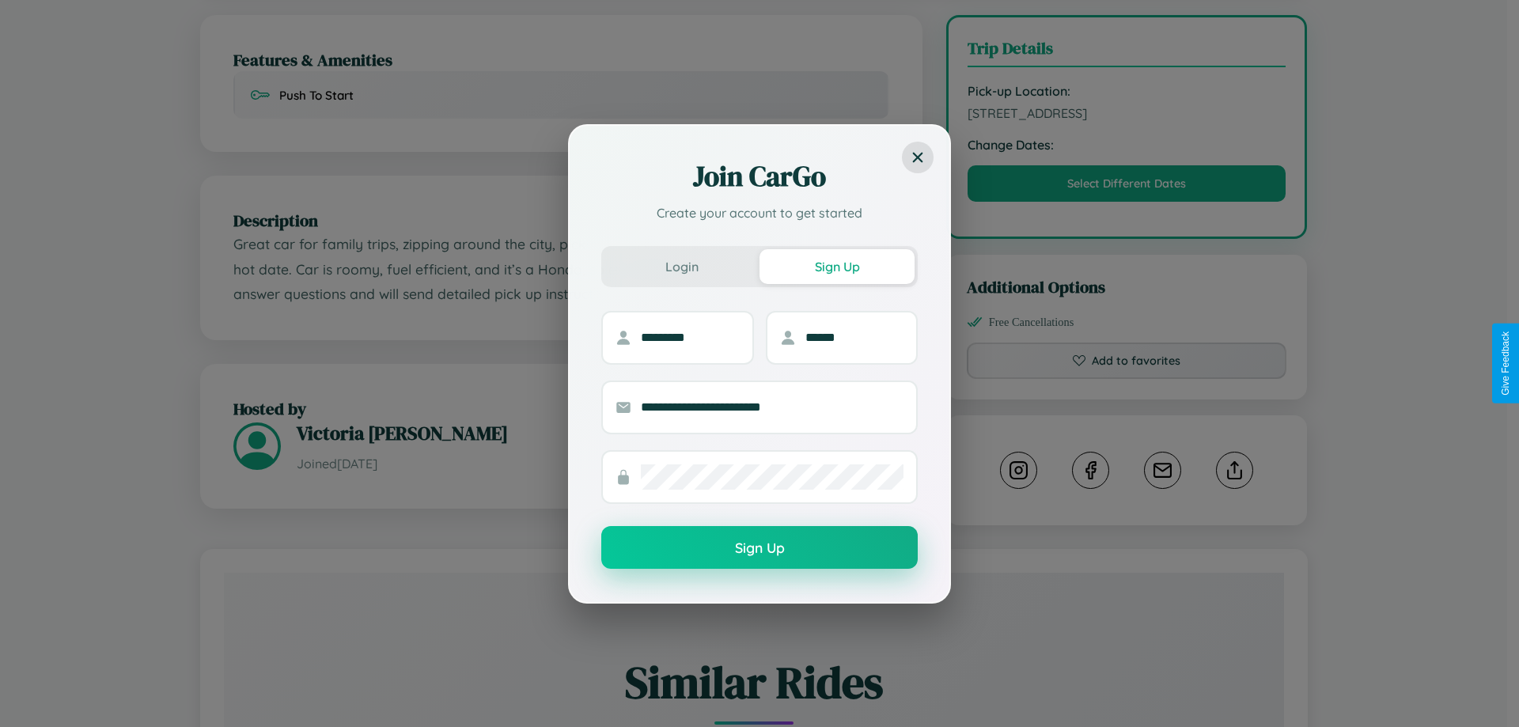
click at [759, 548] on button "Sign Up" at bounding box center [759, 547] width 316 height 43
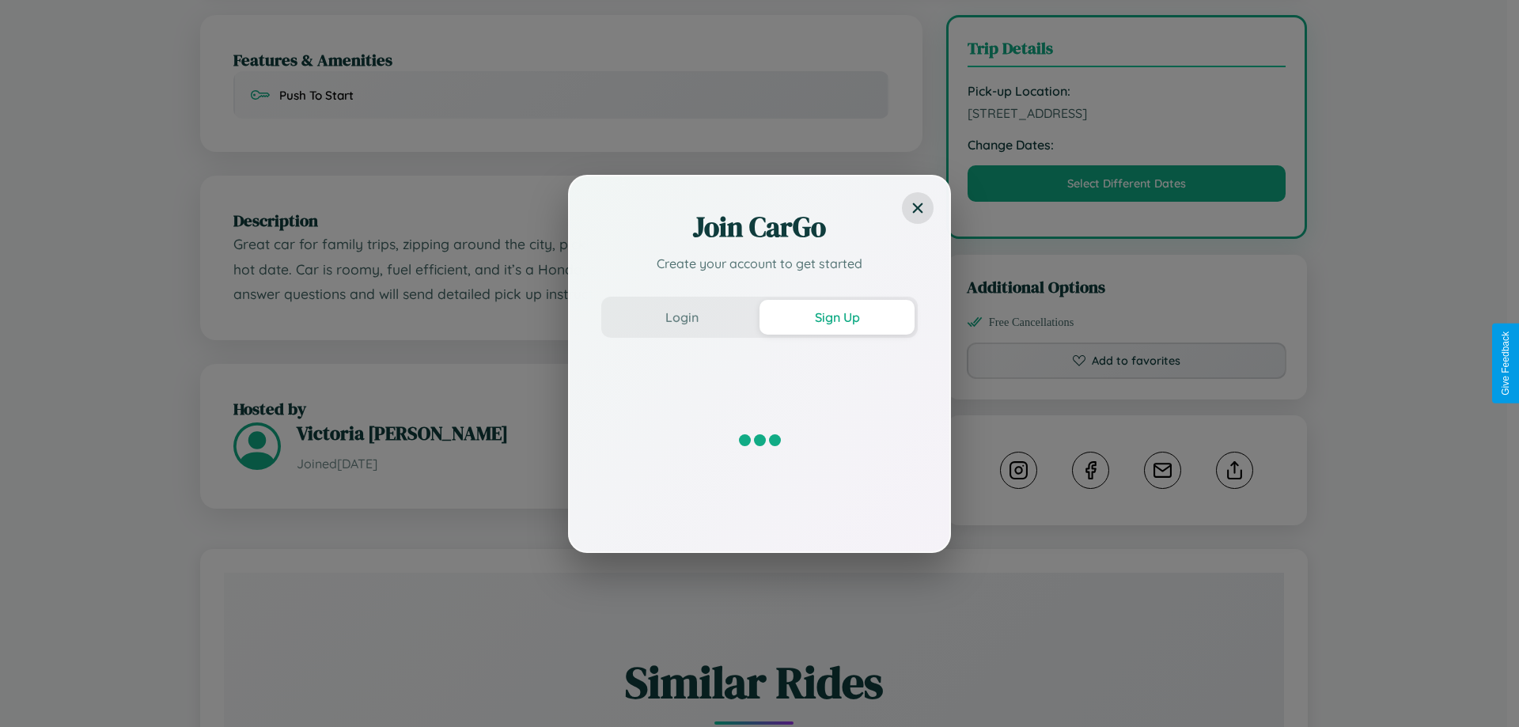
click at [1126, 363] on div "Join CarGo Create your account to get started Login Sign Up" at bounding box center [759, 363] width 1519 height 727
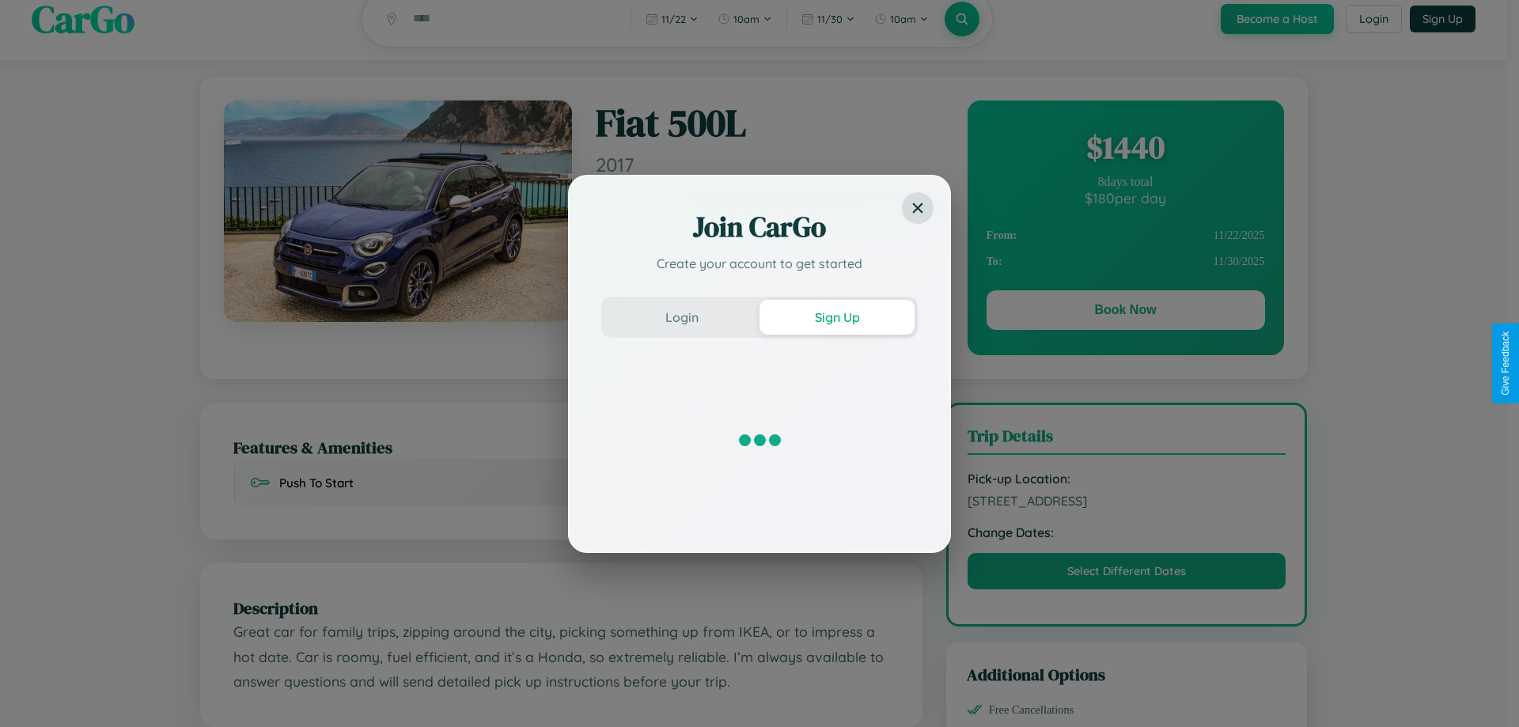
scroll to position [0, 0]
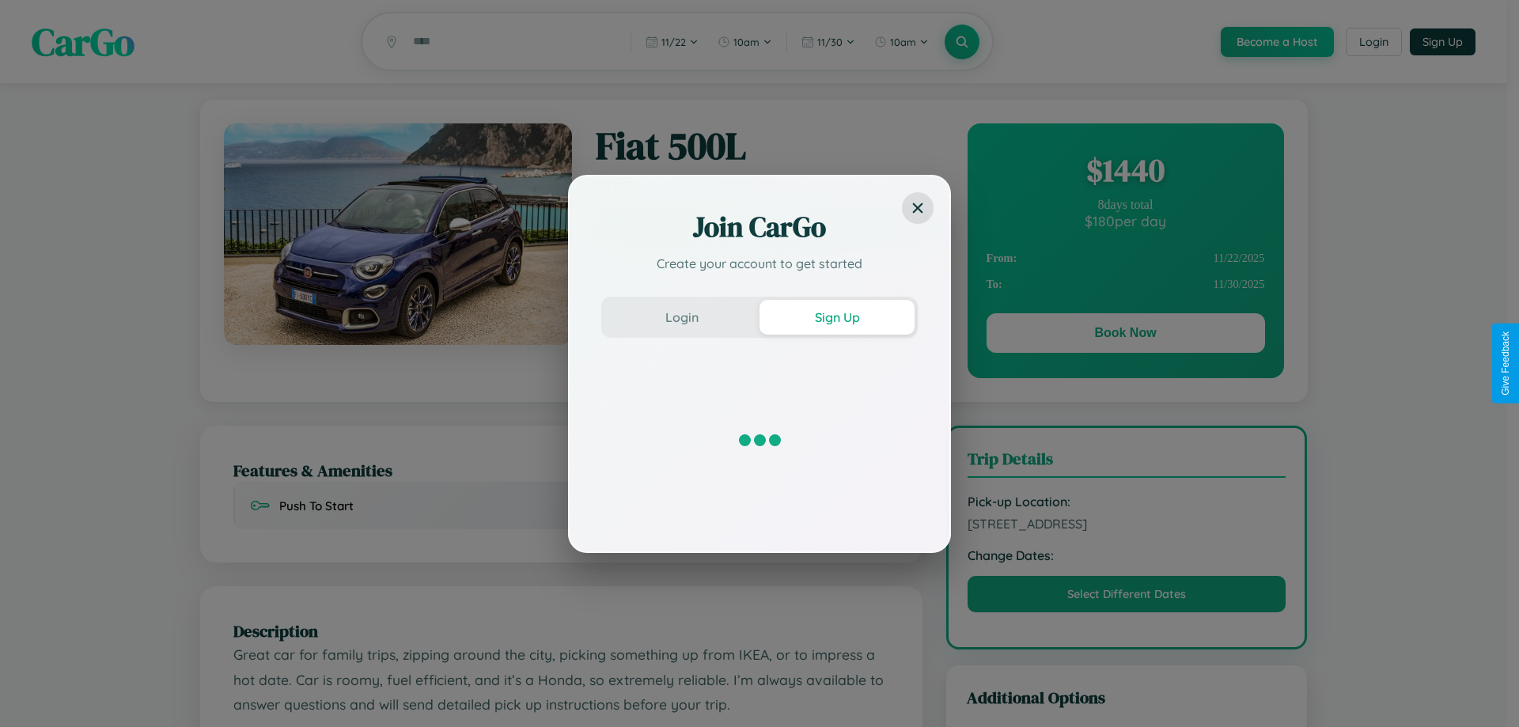
click at [1125, 335] on div "Join CarGo Create your account to get started Login Sign Up" at bounding box center [759, 363] width 1519 height 727
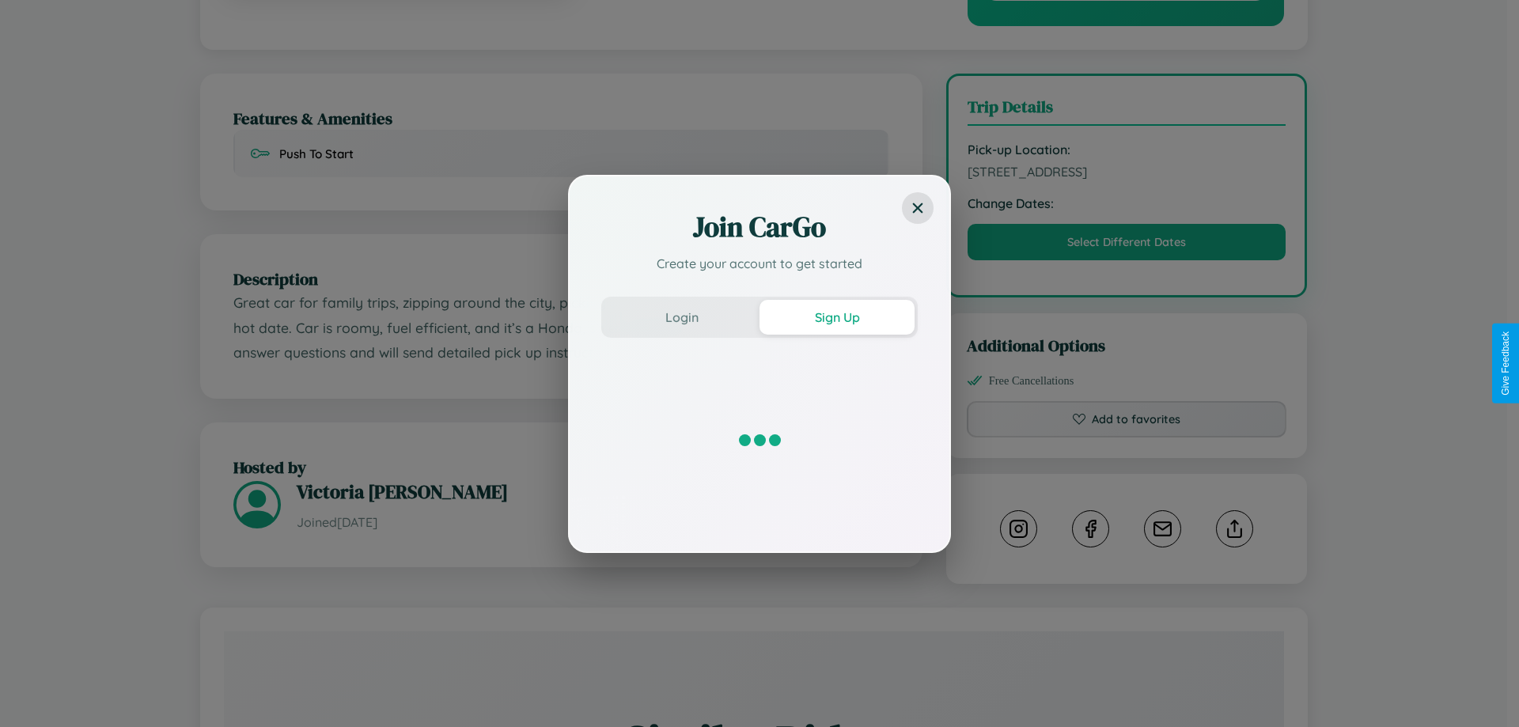
scroll to position [520, 0]
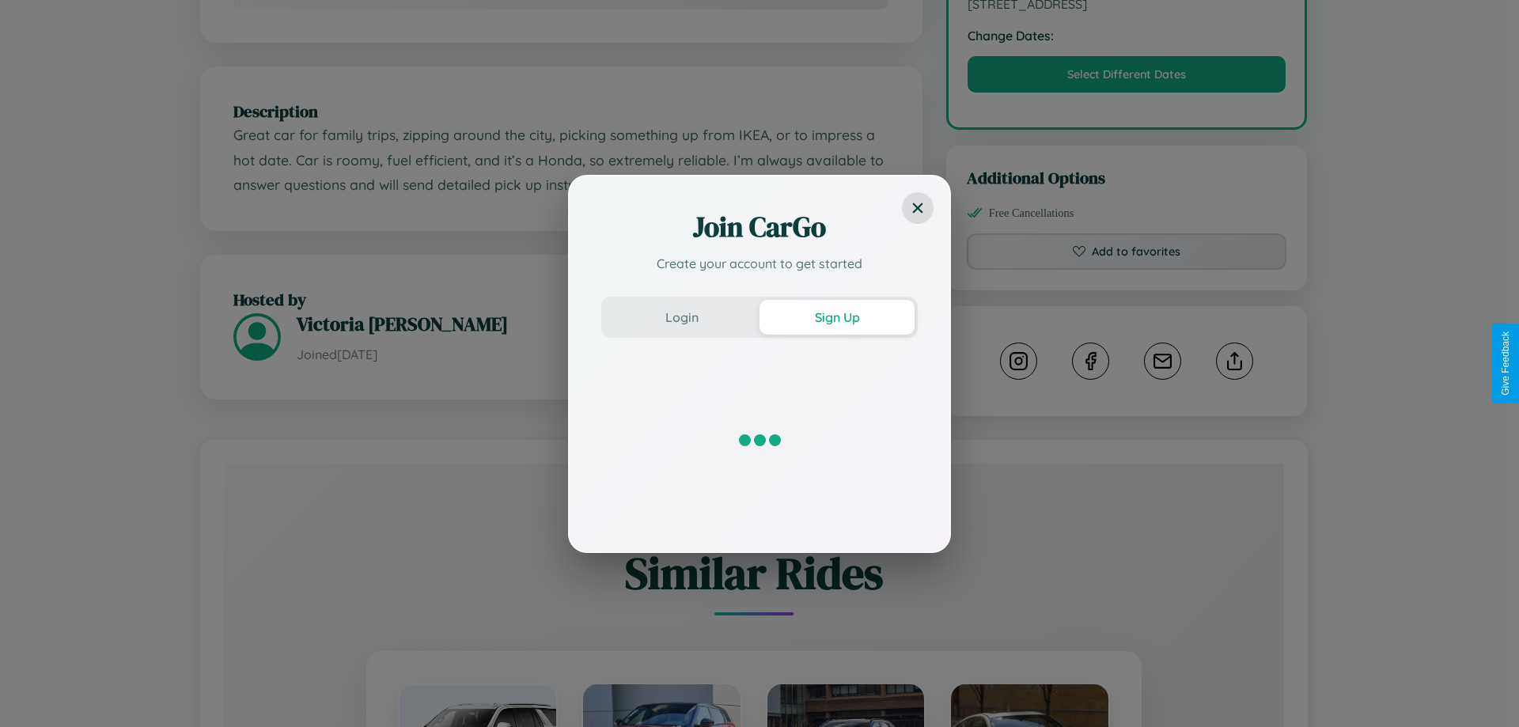
click at [1234, 363] on div "Join CarGo Create your account to get started Login Sign Up" at bounding box center [759, 363] width 1519 height 727
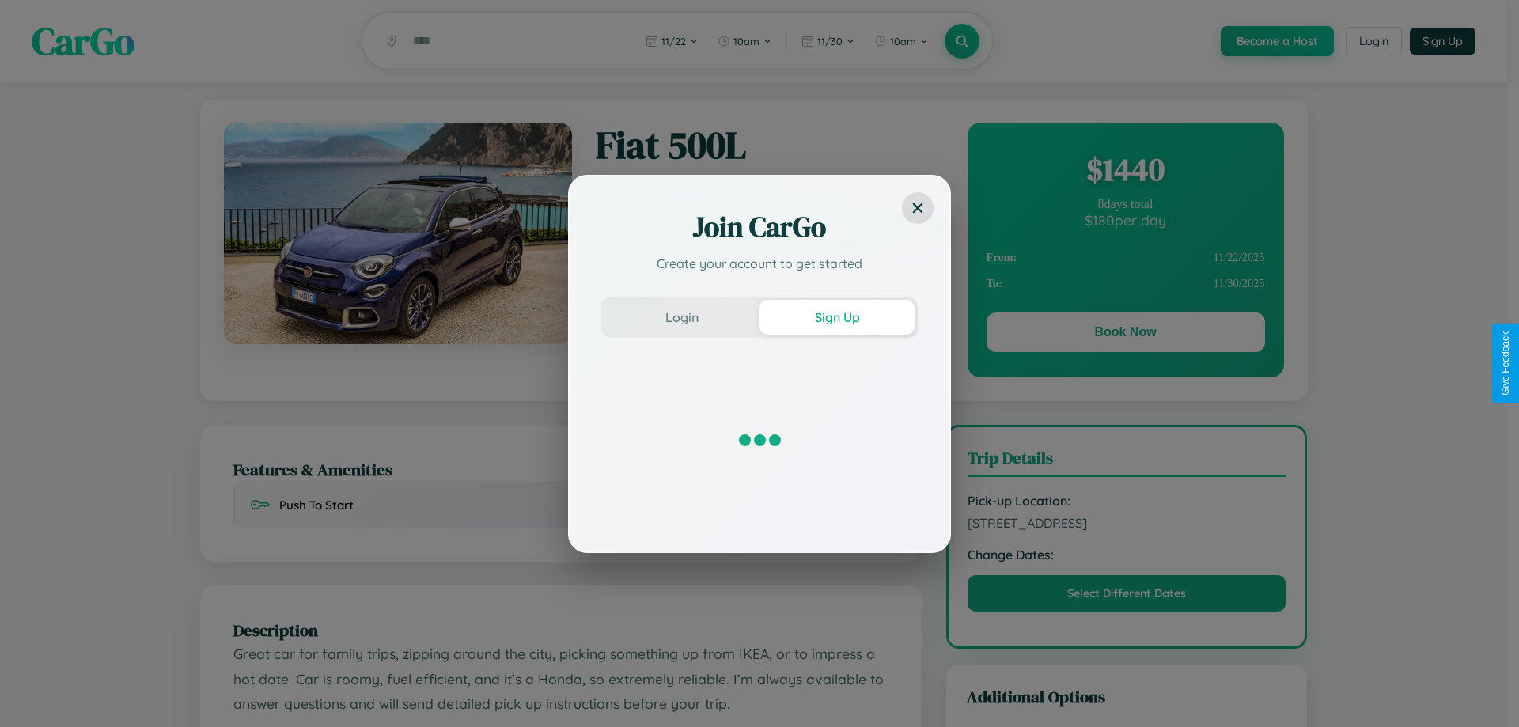
scroll to position [0, 0]
click at [1125, 335] on div "Join CarGo Create your account to get started Login Sign Up" at bounding box center [759, 363] width 1519 height 727
